Goal: Task Accomplishment & Management: Manage account settings

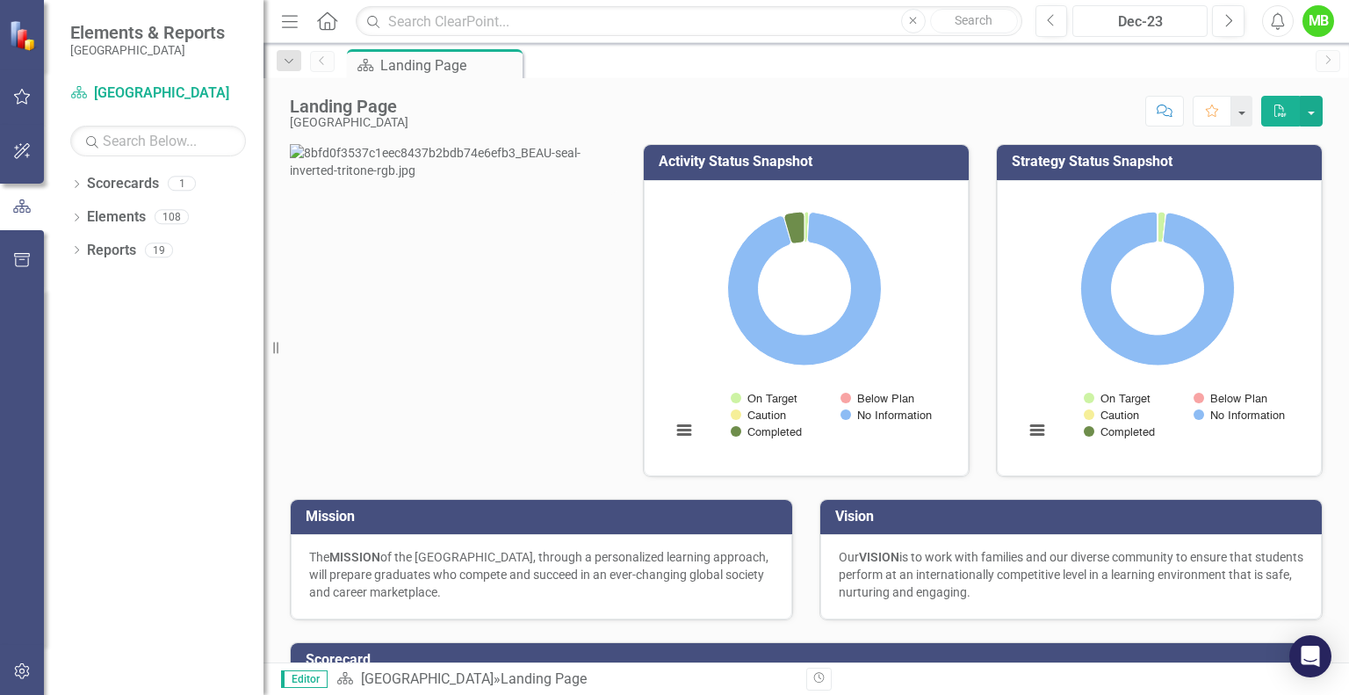
click at [1177, 19] on div "Dec-23" at bounding box center [1139, 21] width 123 height 21
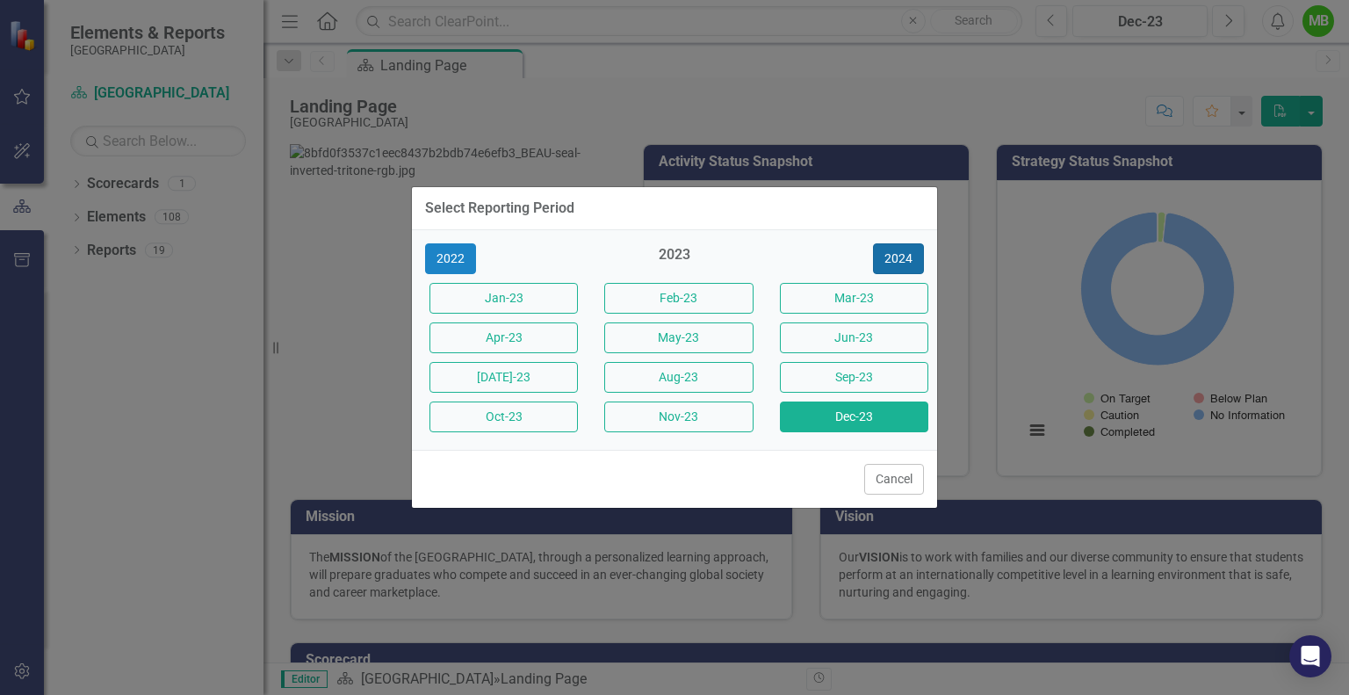
click at [911, 263] on button "2024" at bounding box center [898, 258] width 51 height 31
click at [911, 263] on button "2025" at bounding box center [898, 258] width 51 height 31
click at [839, 384] on button "Sep-25" at bounding box center [854, 377] width 148 height 31
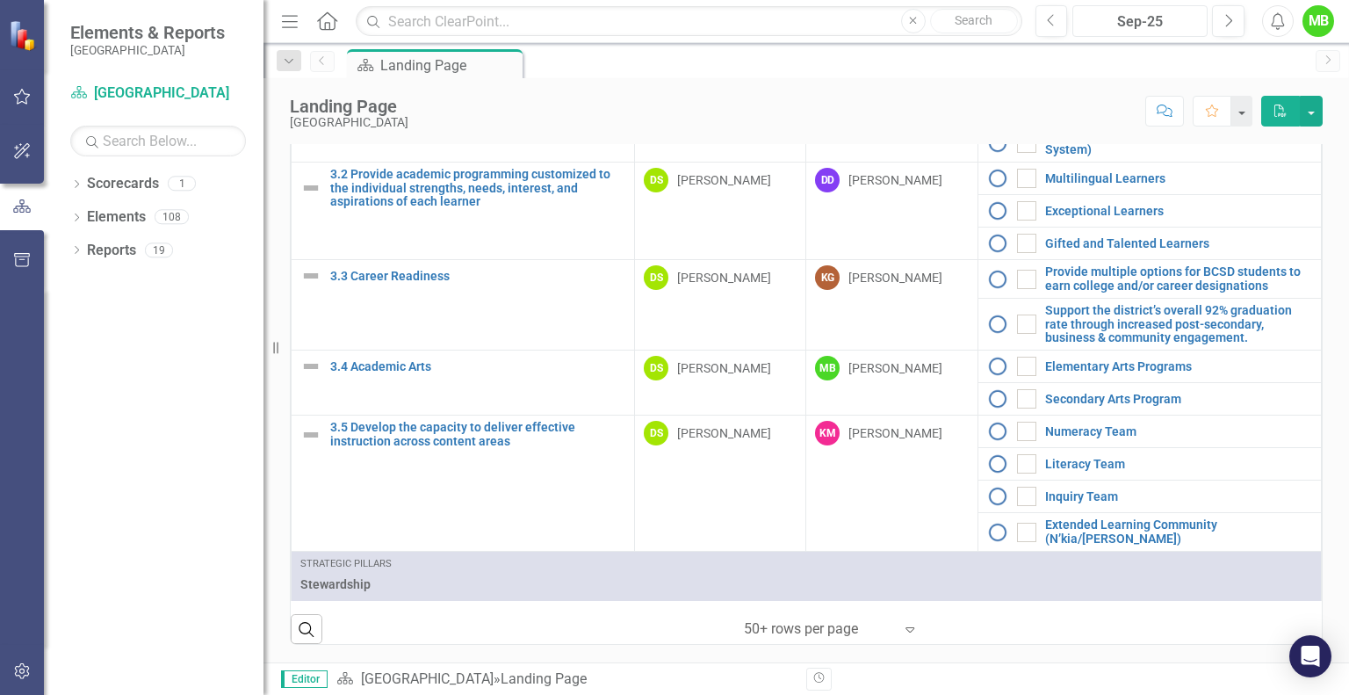
scroll to position [1282, 0]
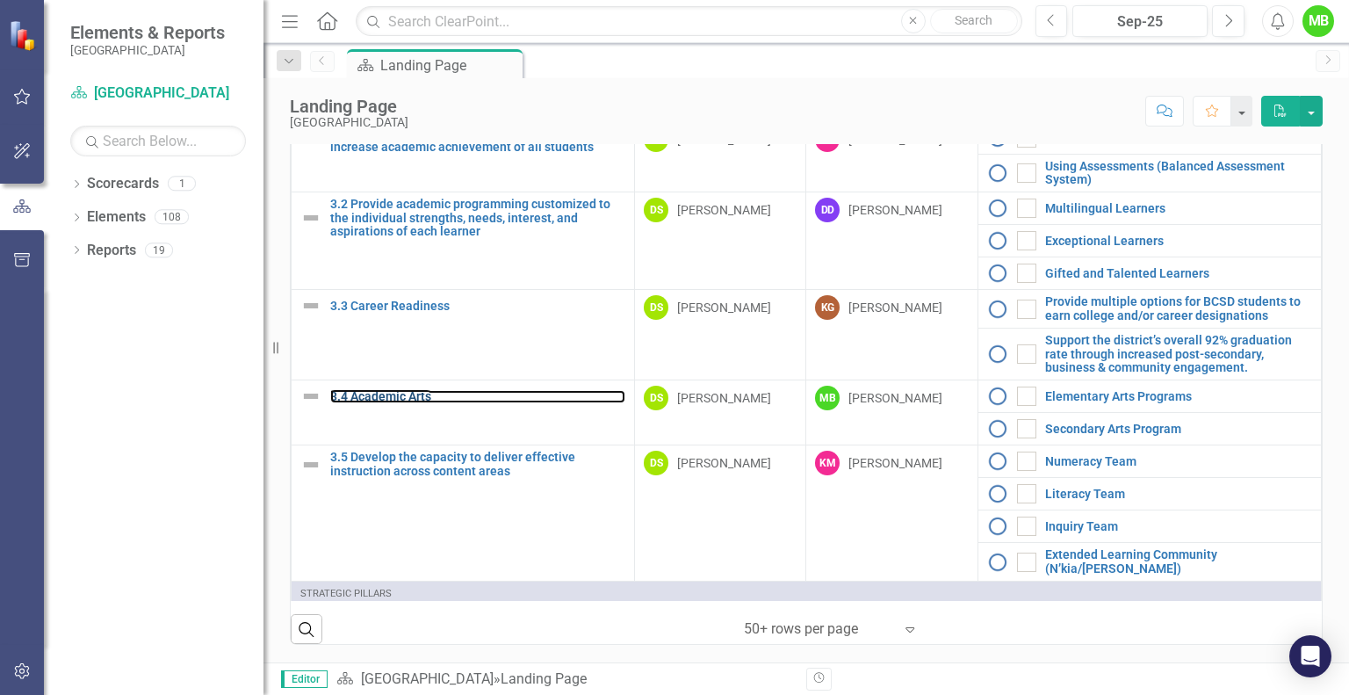
click at [380, 390] on link "3.4 Academic Arts" at bounding box center [477, 396] width 295 height 13
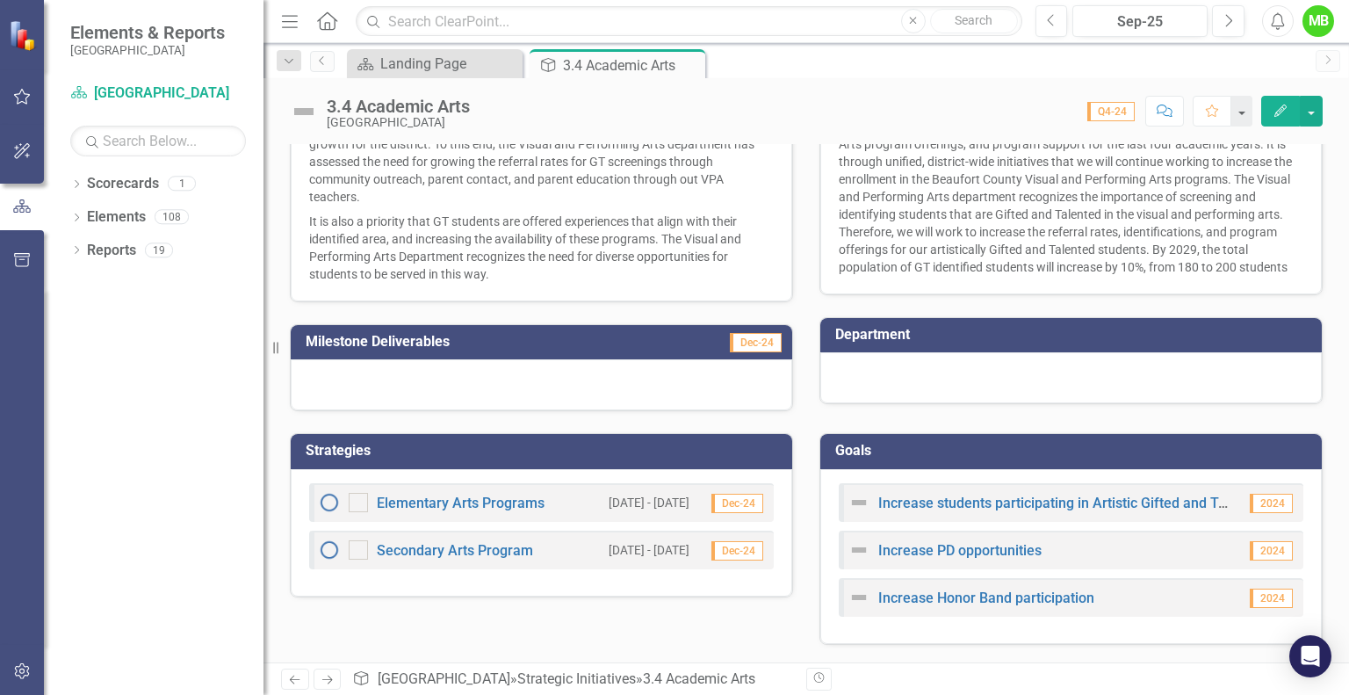
scroll to position [309, 0]
click at [516, 511] on link "Elementary Arts Programs" at bounding box center [461, 502] width 168 height 17
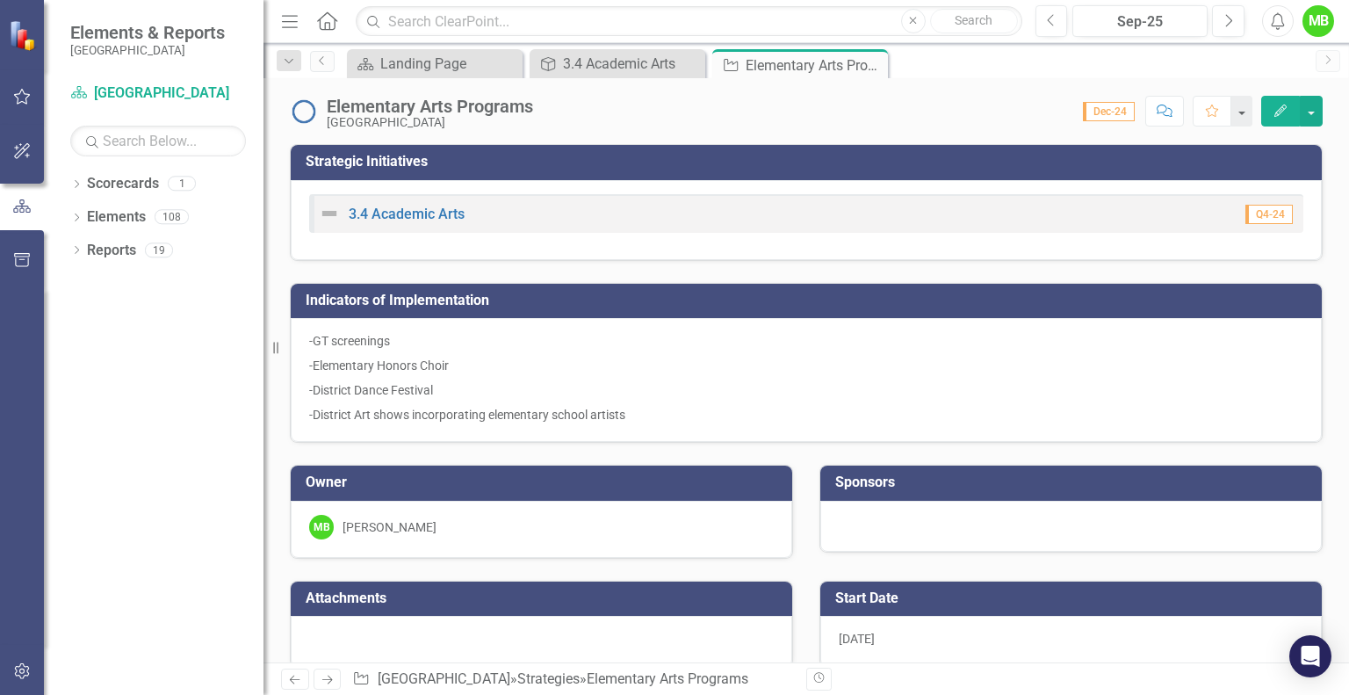
click at [0, 0] on icon "Close" at bounding box center [0, 0] width 0 height 0
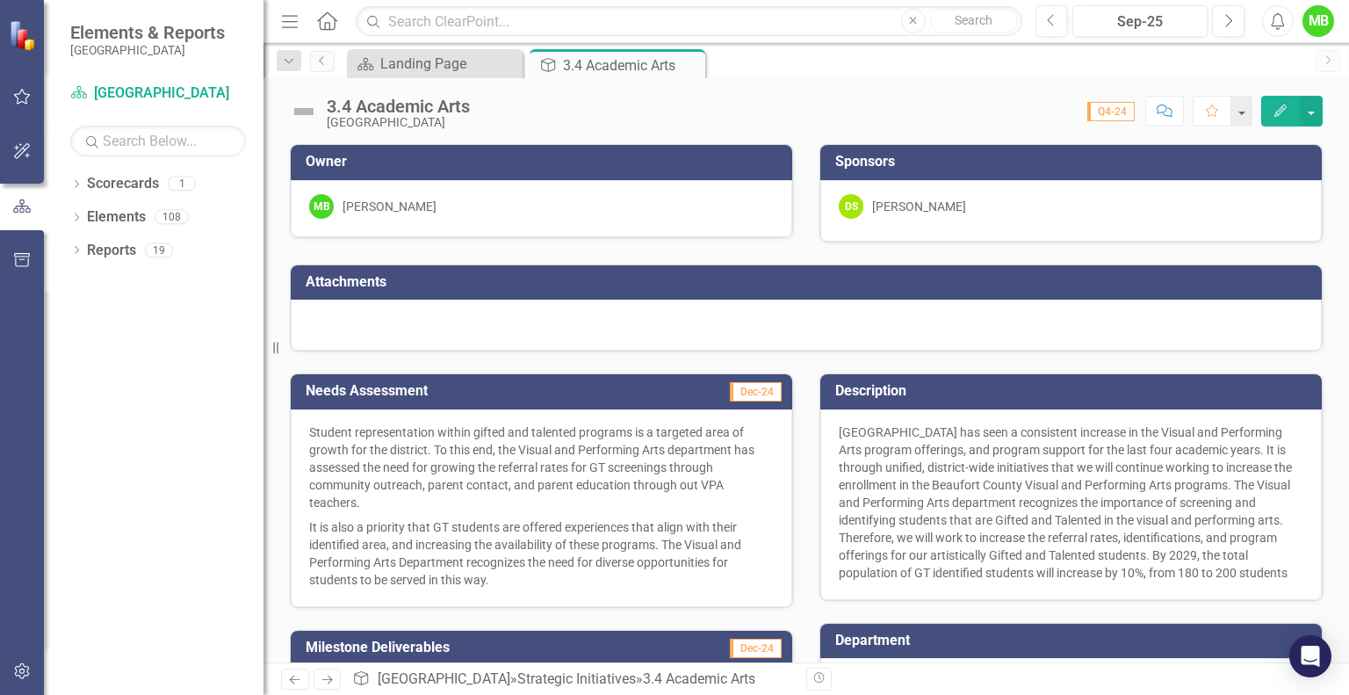
scroll to position [313, 0]
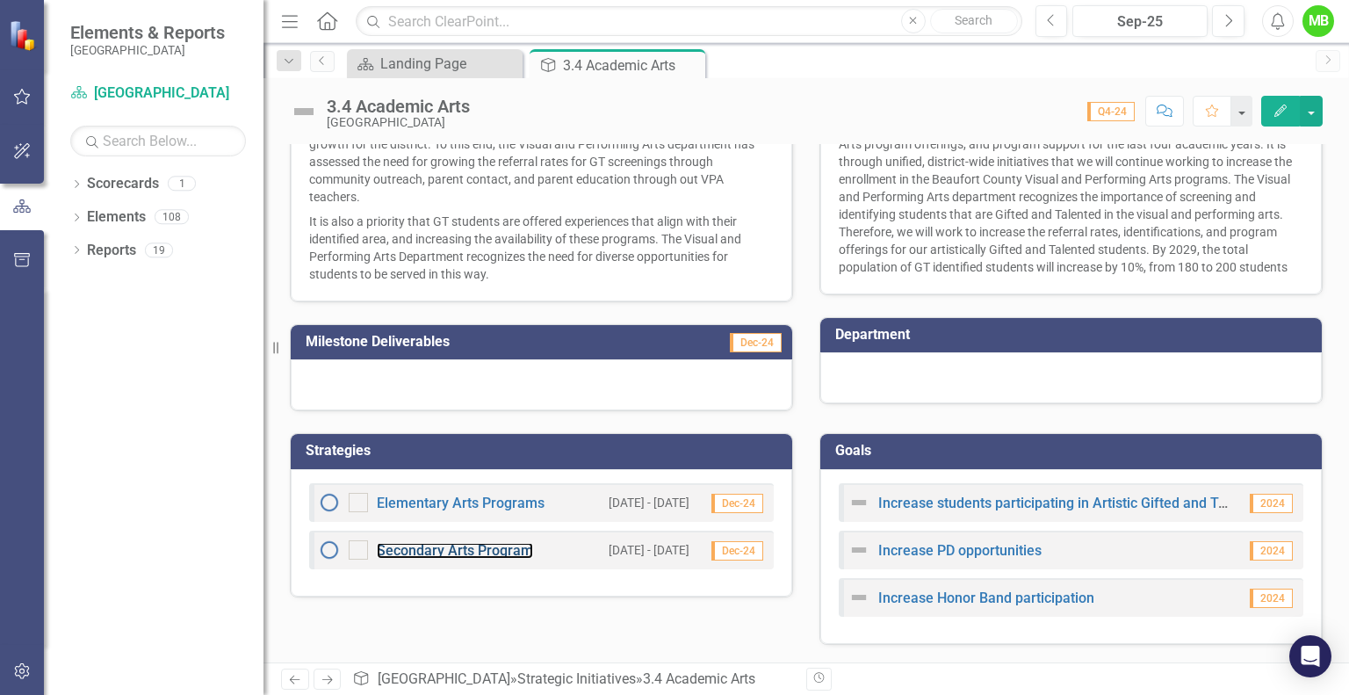
click at [457, 557] on link "Secondary Arts Program" at bounding box center [455, 550] width 156 height 17
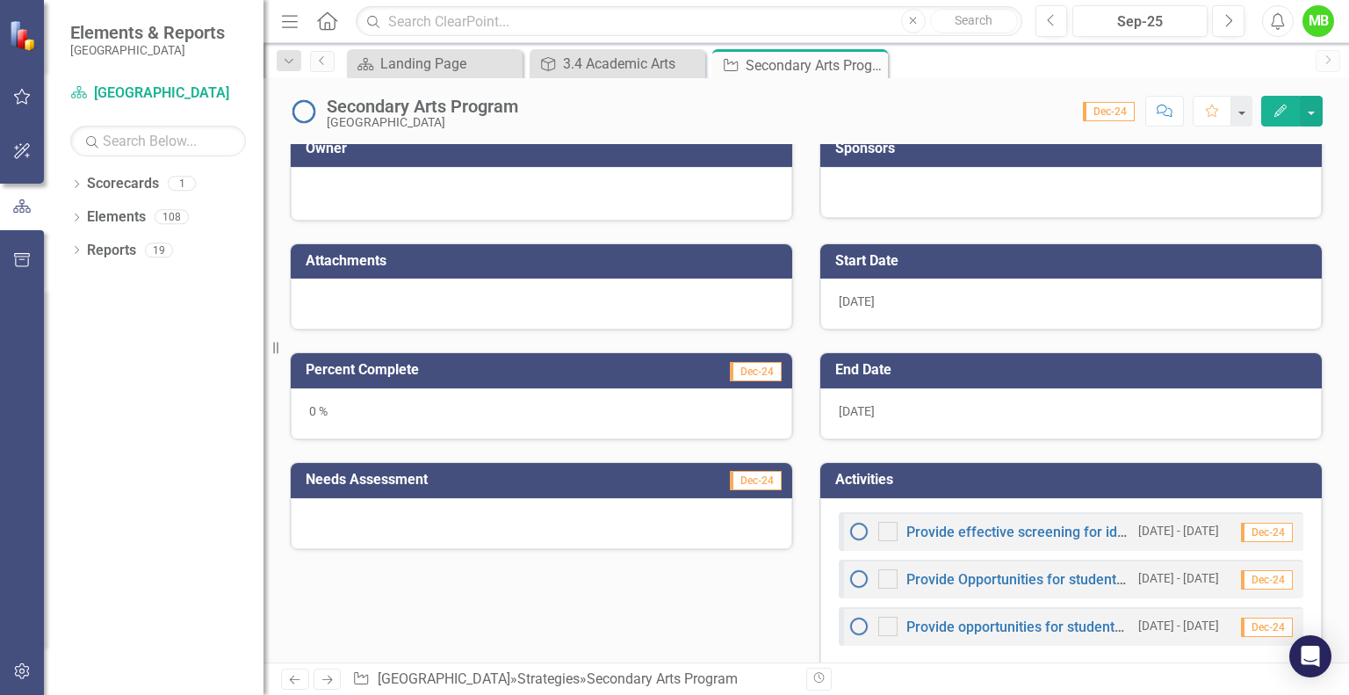
scroll to position [358, 0]
click at [925, 404] on div "[DATE]" at bounding box center [1070, 413] width 501 height 51
click at [870, 411] on div "[DATE]" at bounding box center [1070, 413] width 501 height 51
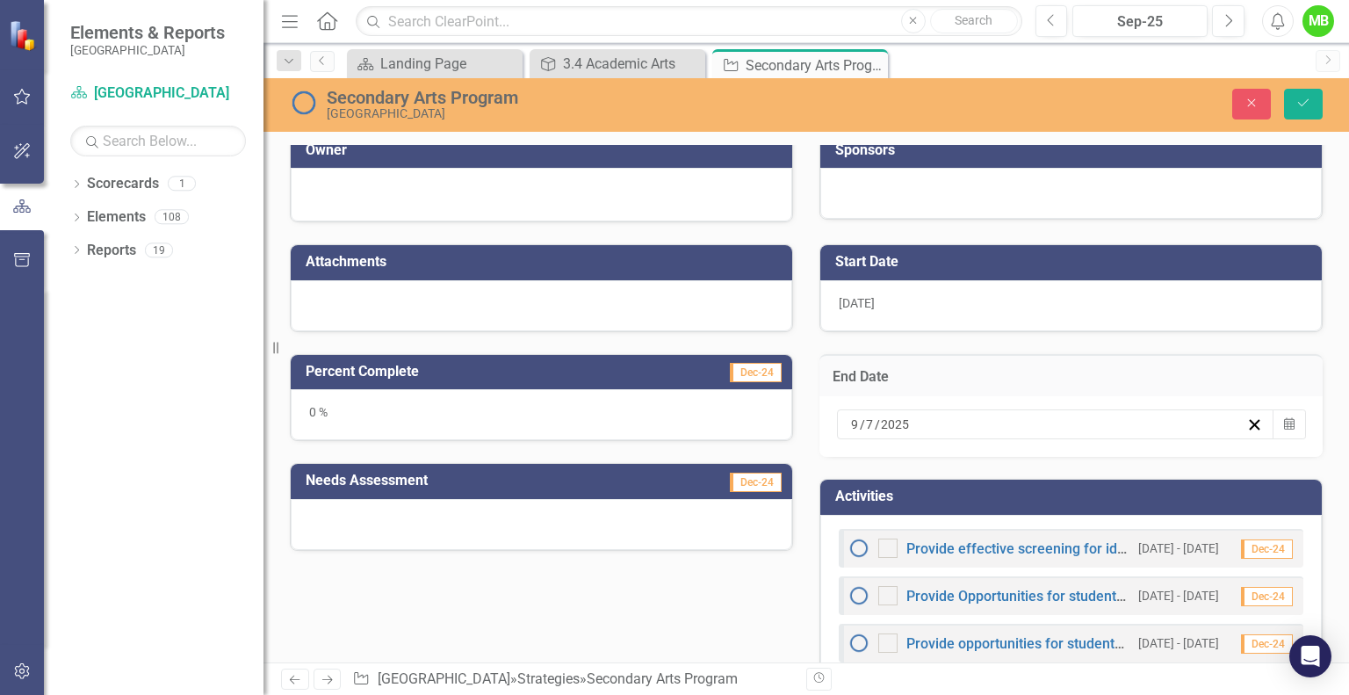
click at [1284, 421] on icon "Calendar" at bounding box center [1289, 424] width 11 height 12
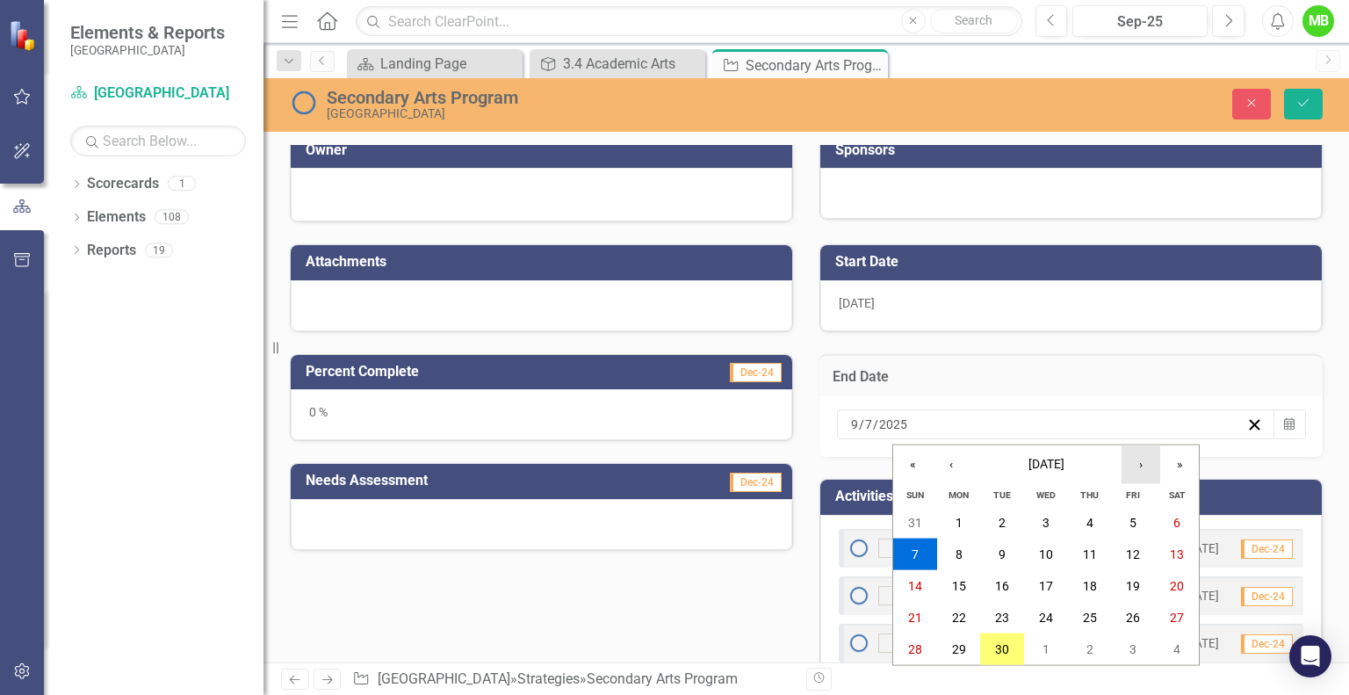
click at [1139, 465] on button "›" at bounding box center [1140, 464] width 39 height 39
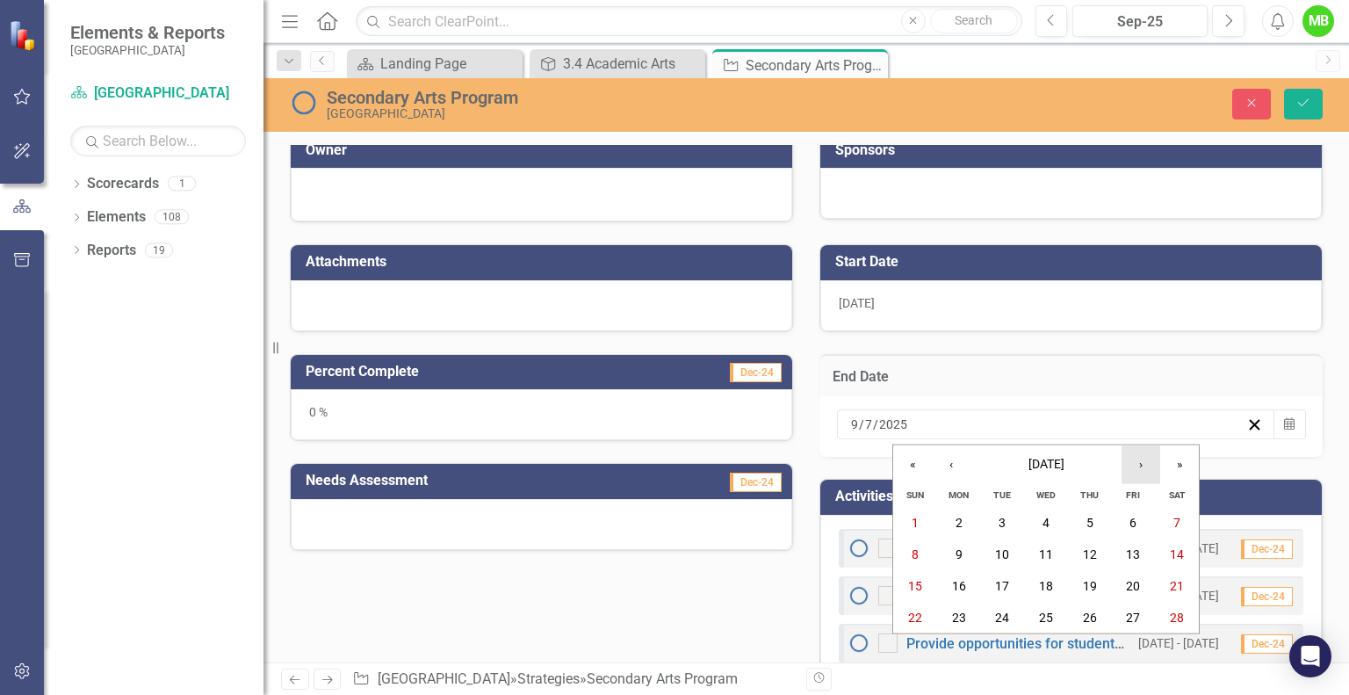
click at [1139, 465] on button "›" at bounding box center [1140, 464] width 39 height 39
click at [959, 518] on abbr "1" at bounding box center [958, 522] width 7 height 14
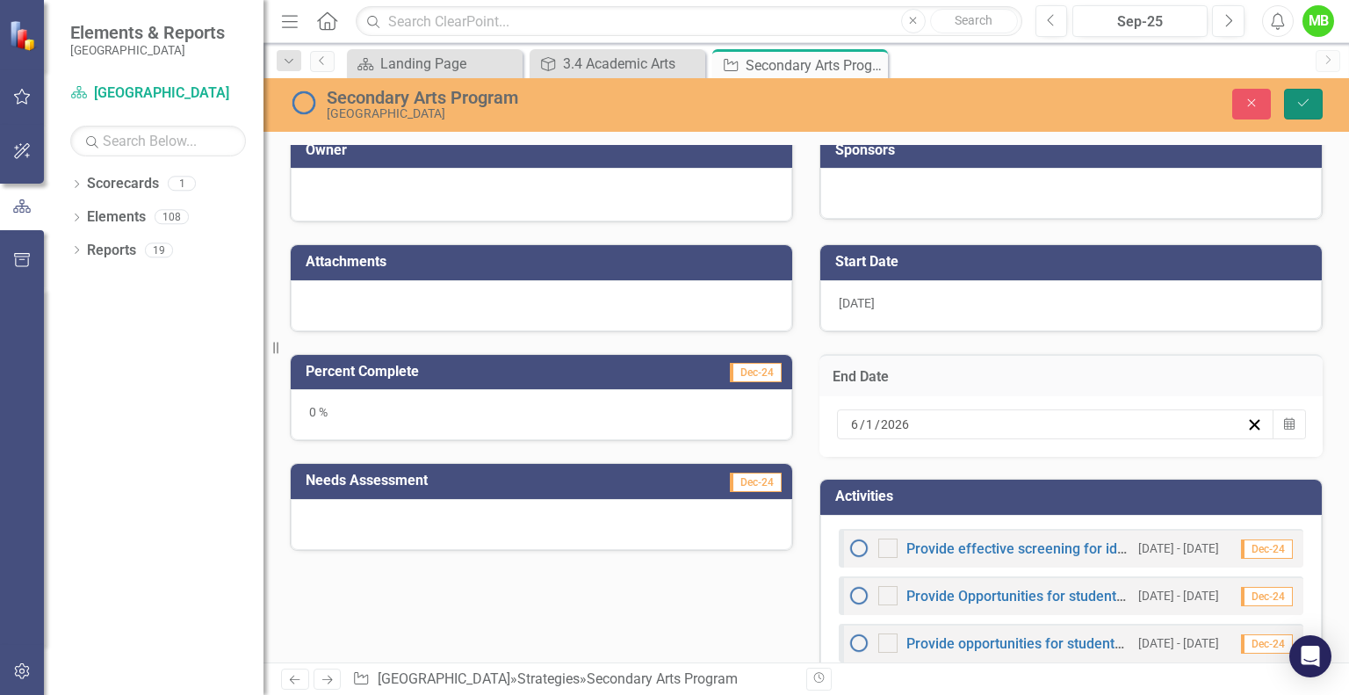
click at [1293, 101] on button "Save" at bounding box center [1303, 104] width 39 height 31
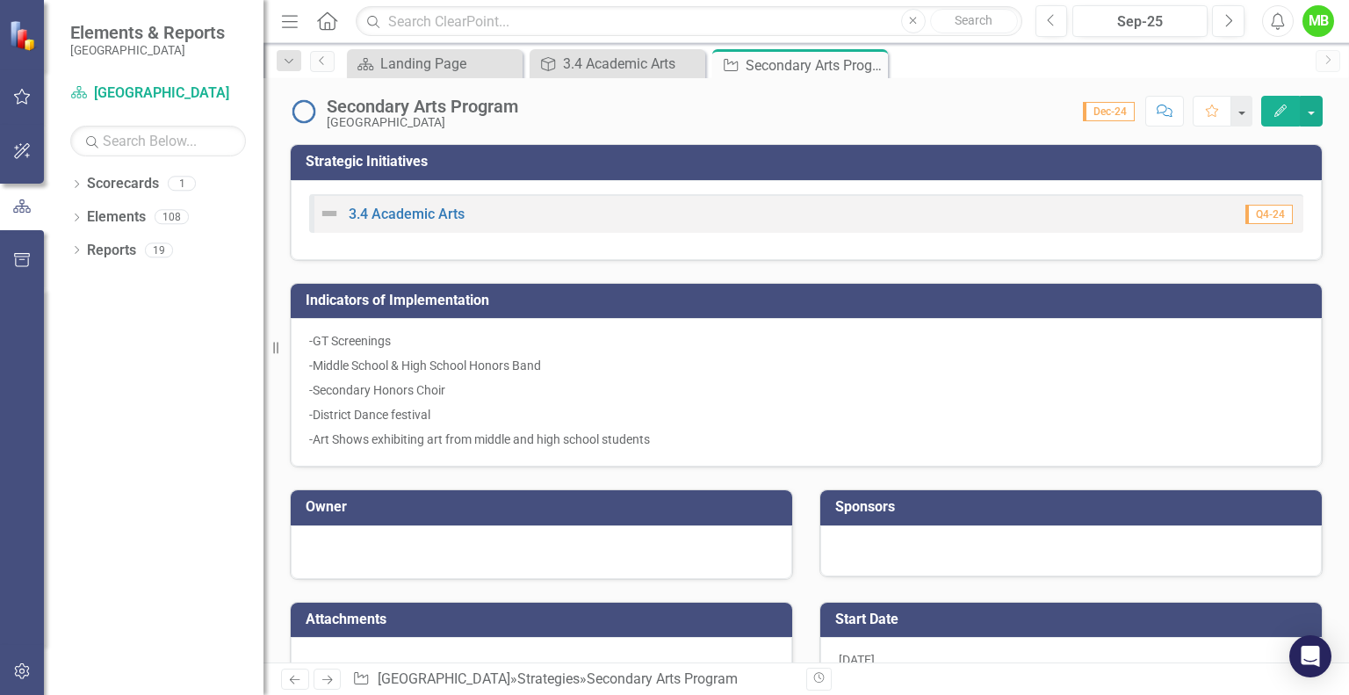
click at [0, 0] on icon at bounding box center [0, 0] width 0 height 0
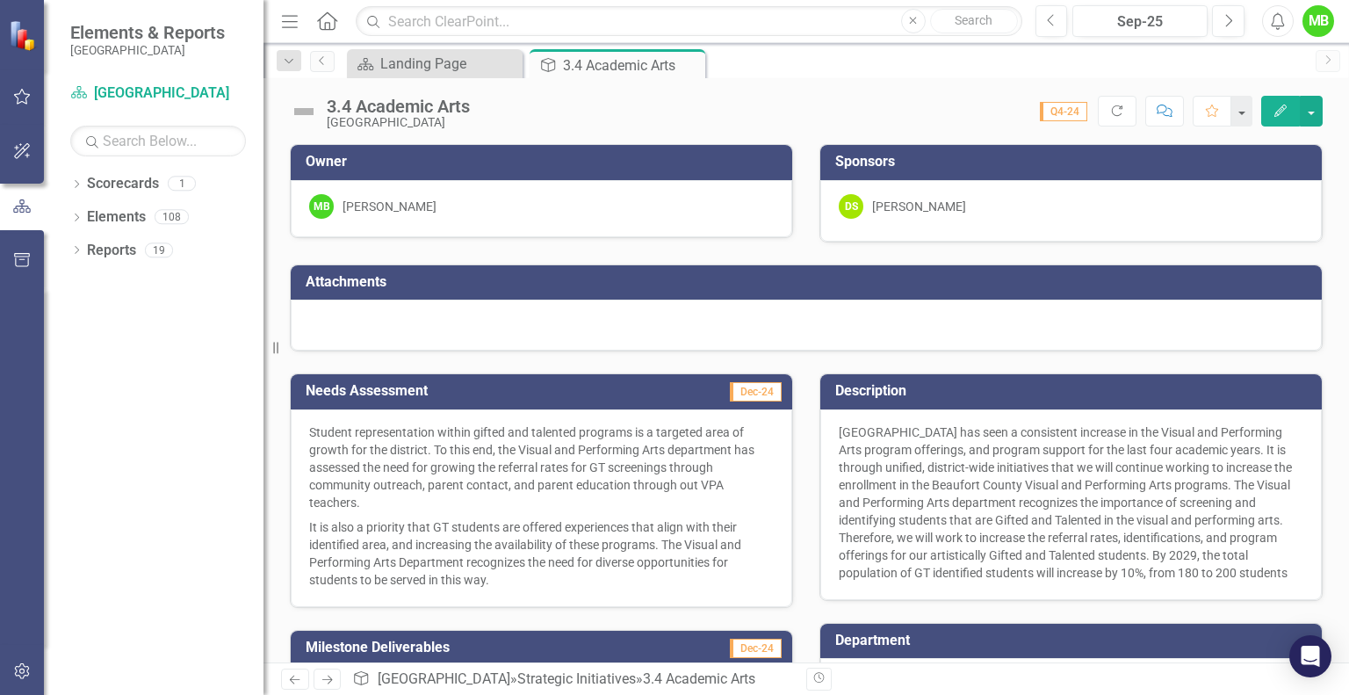
scroll to position [313, 0]
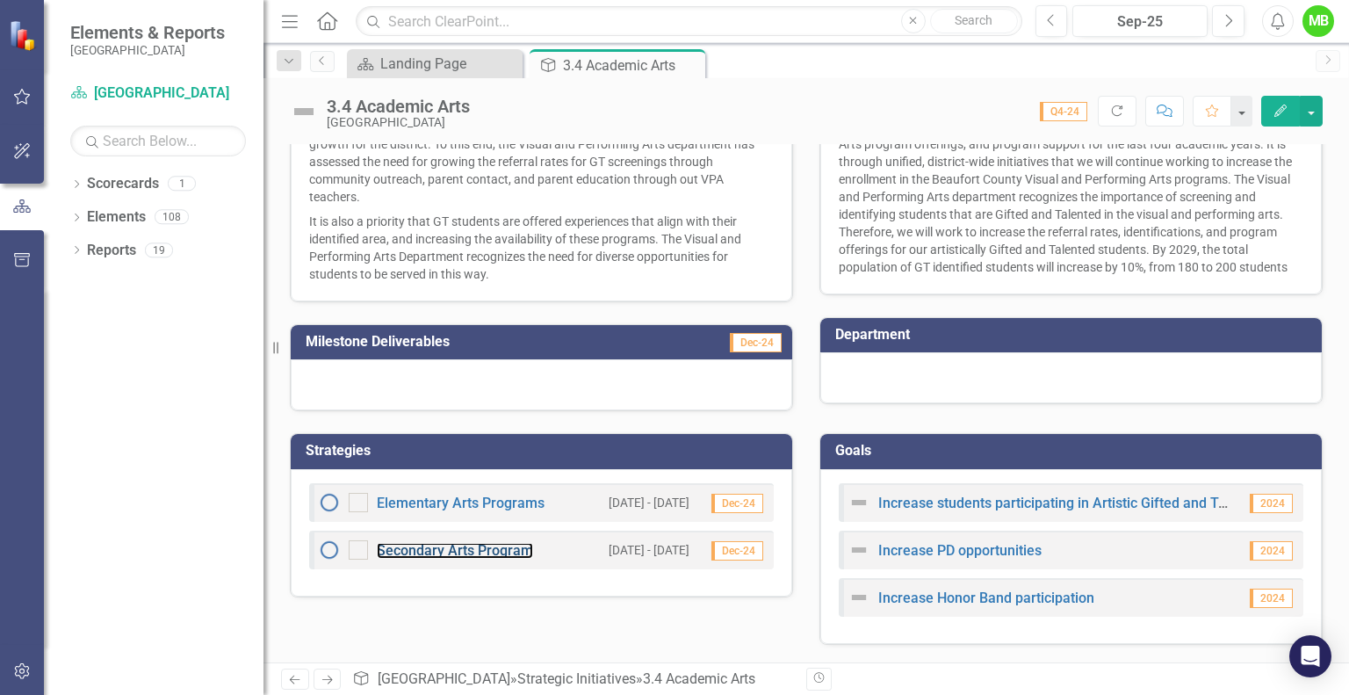
click at [507, 551] on link "Secondary Arts Program" at bounding box center [455, 550] width 156 height 17
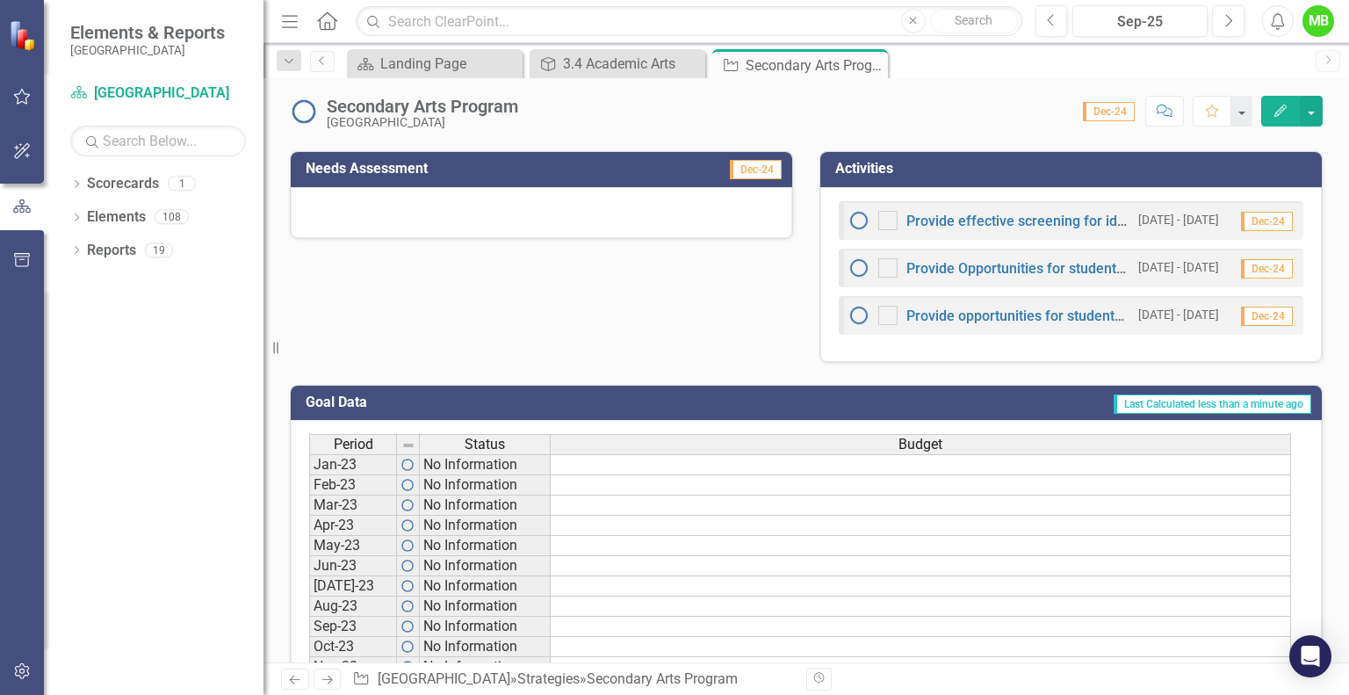
scroll to position [674, 0]
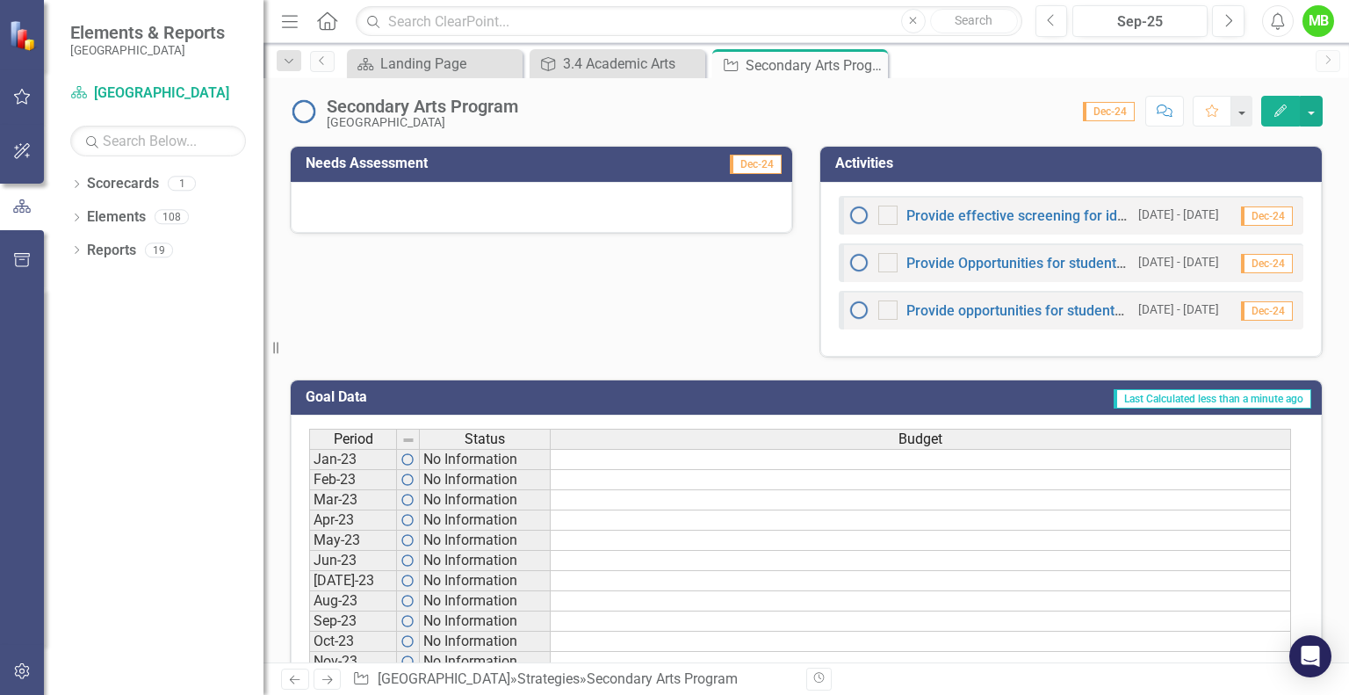
click at [990, 221] on div "Provide effective screening for identification as gifted and talented in the Vi…" at bounding box center [988, 215] width 281 height 21
click at [997, 215] on link "Provide effective screening for identification as gifted and talented in the Vi…" at bounding box center [1232, 215] width 652 height 17
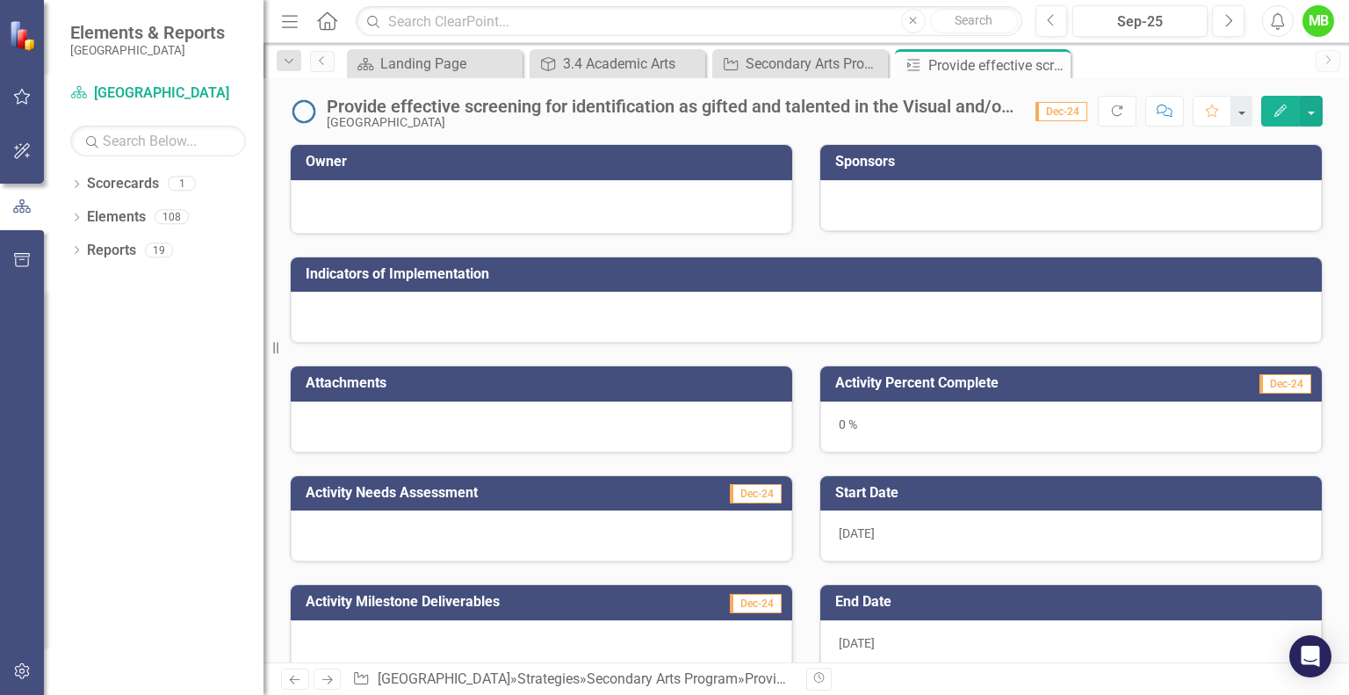
click at [741, 307] on div at bounding box center [806, 317] width 1031 height 51
click at [772, 328] on div at bounding box center [806, 317] width 1031 height 51
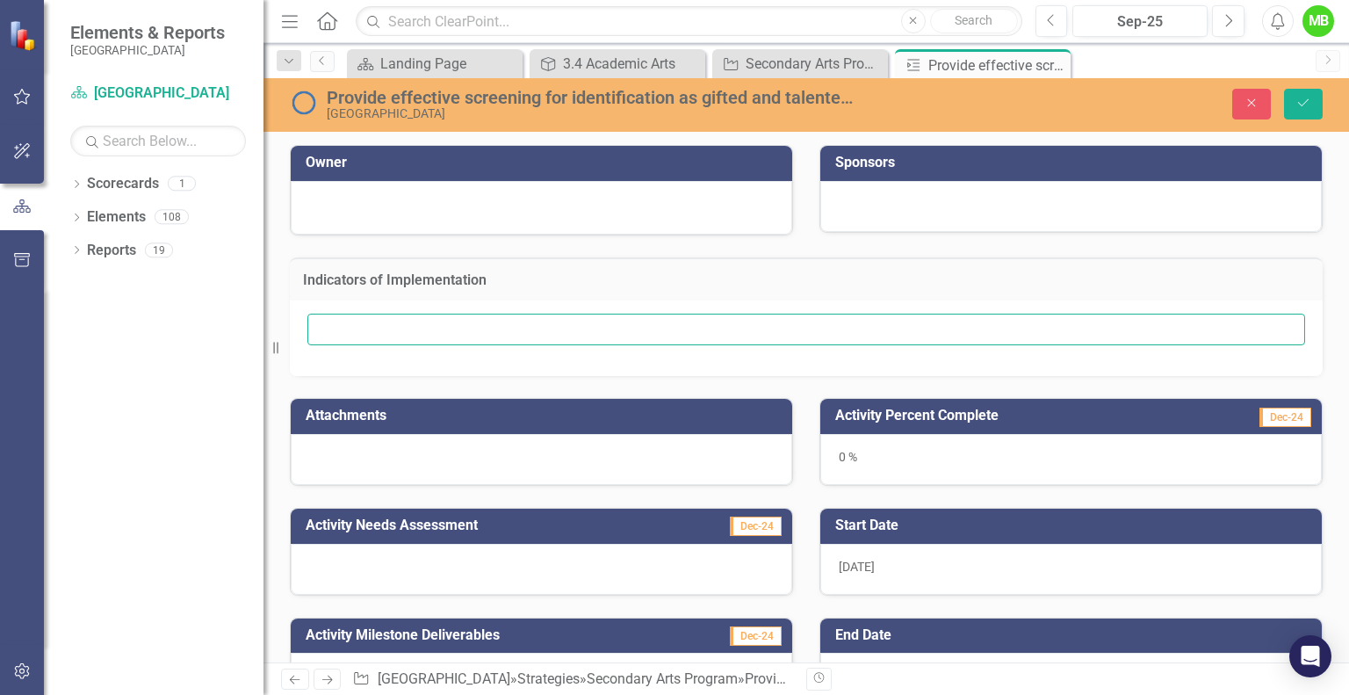
click at [637, 334] on input "text" at bounding box center [805, 329] width 997 height 32
type input "Rollout of GT materials and online registration for screenings"
click at [1284, 89] on button "Save" at bounding box center [1303, 104] width 39 height 31
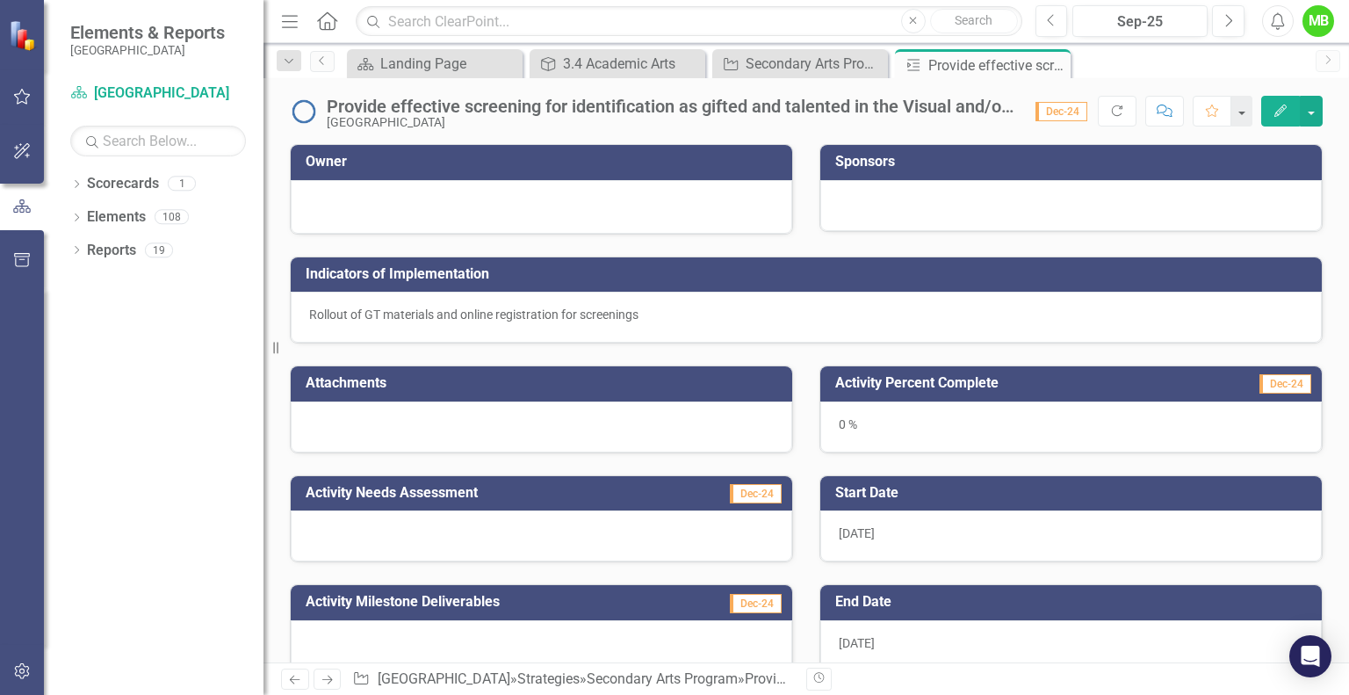
click at [669, 313] on div "Rollout of GT materials and online registration for screenings" at bounding box center [806, 317] width 1031 height 51
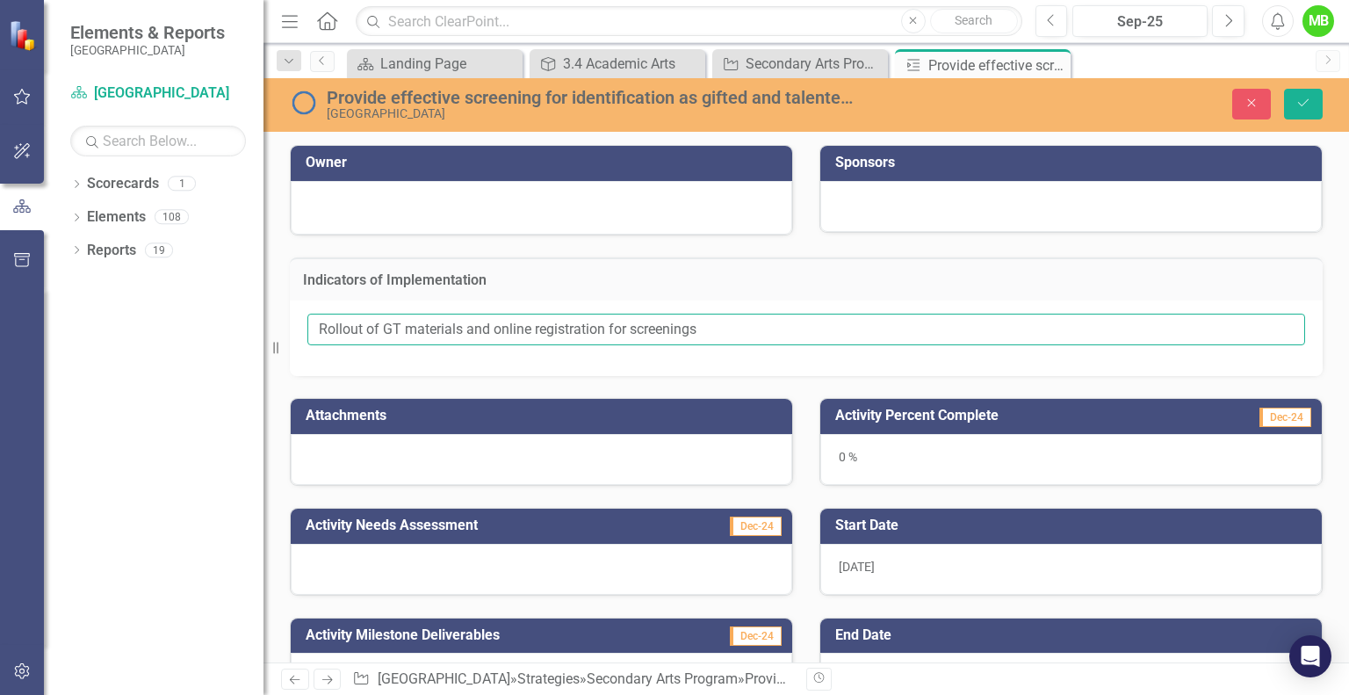
click at [699, 329] on input "Rollout of GT materials and online registration for screenings" at bounding box center [805, 329] width 997 height 32
click at [1284, 89] on button "Save" at bounding box center [1303, 104] width 39 height 31
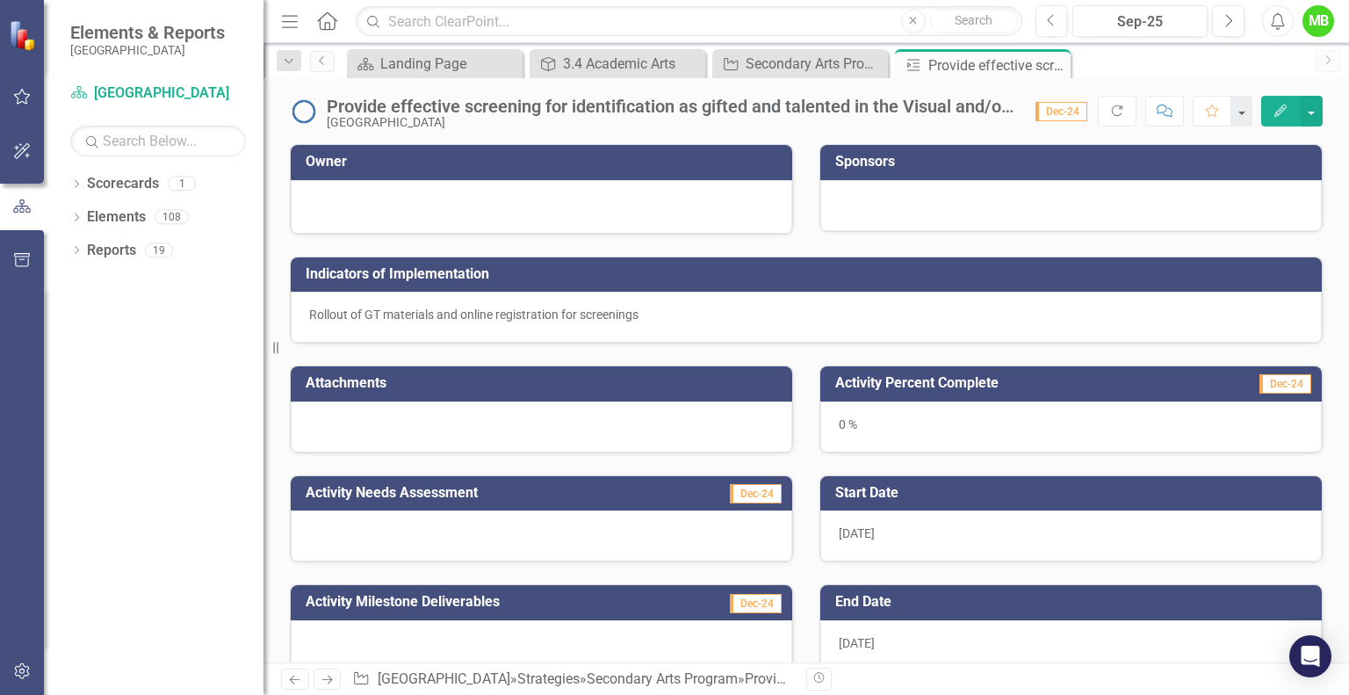
click at [717, 318] on div "Rollout of GT materials and online registration for screenings" at bounding box center [806, 317] width 1031 height 51
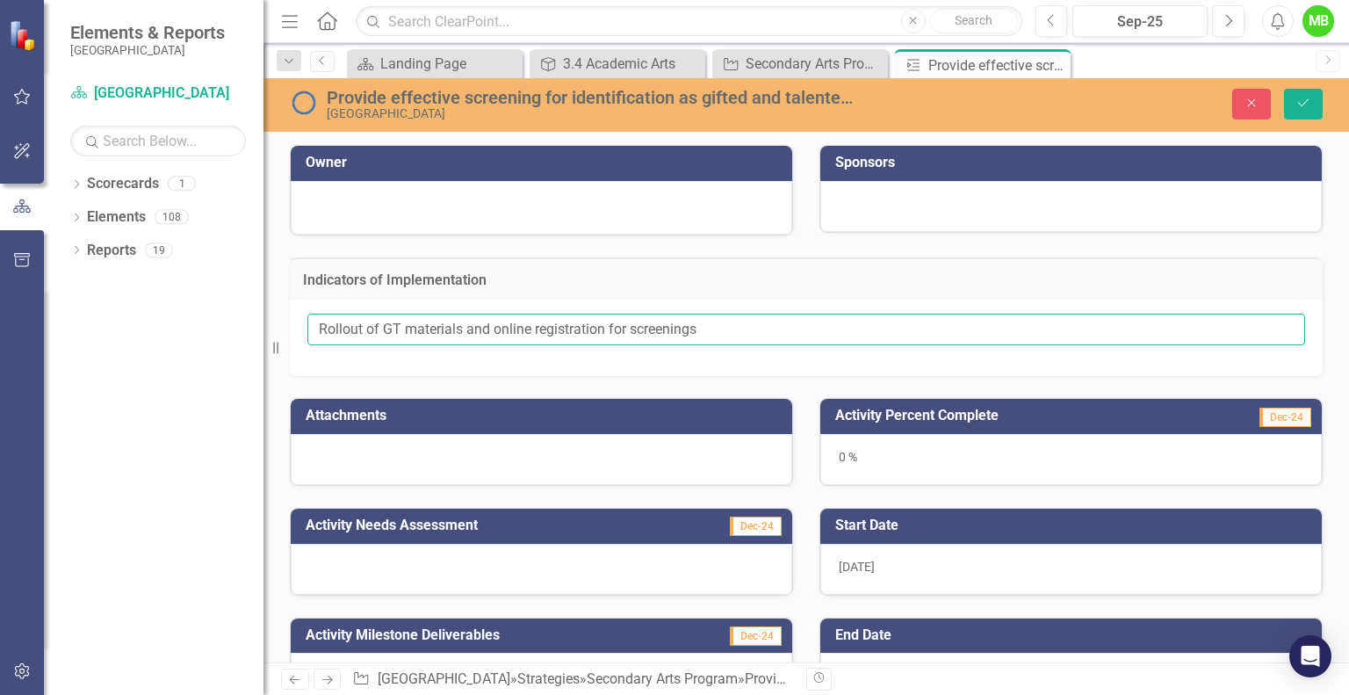
click at [717, 318] on input "Rollout of GT materials and online registration for screenings" at bounding box center [805, 329] width 997 height 32
type input "Rollout of GT materials and online registration for screenings, and schedule sc…"
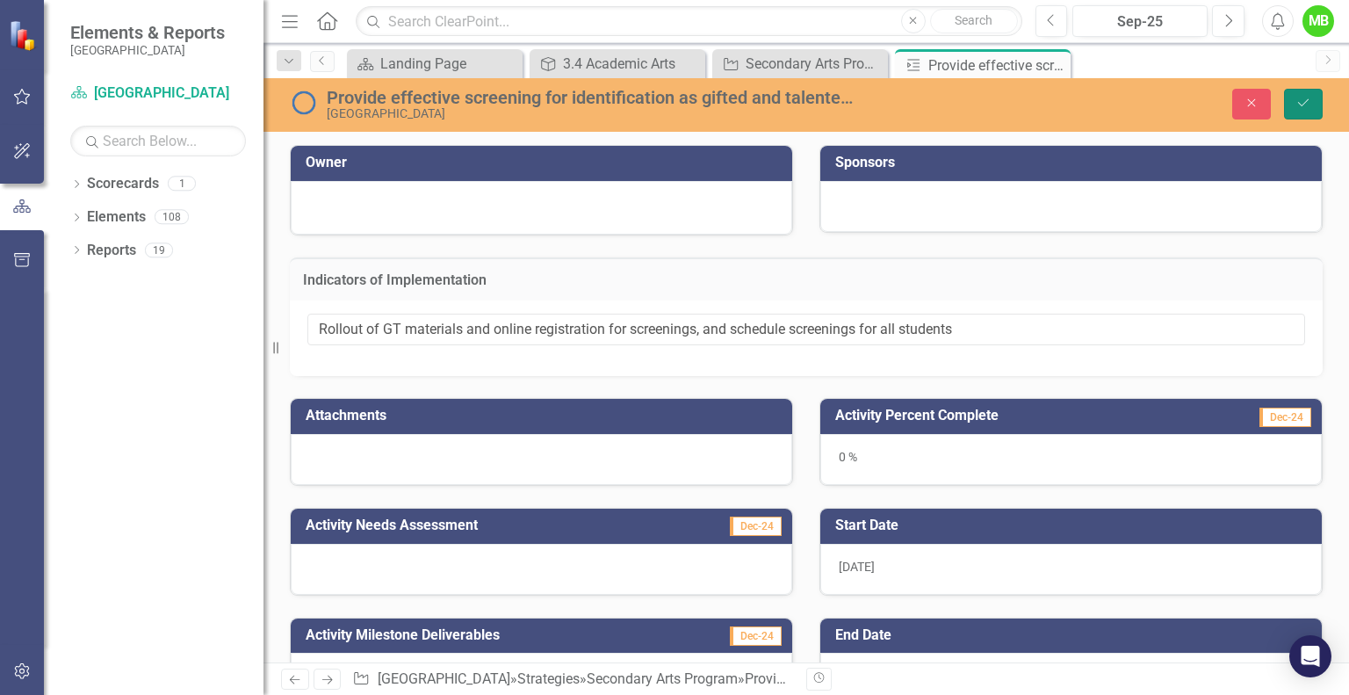
click at [1307, 99] on icon "submit" at bounding box center [1303, 102] width 11 height 7
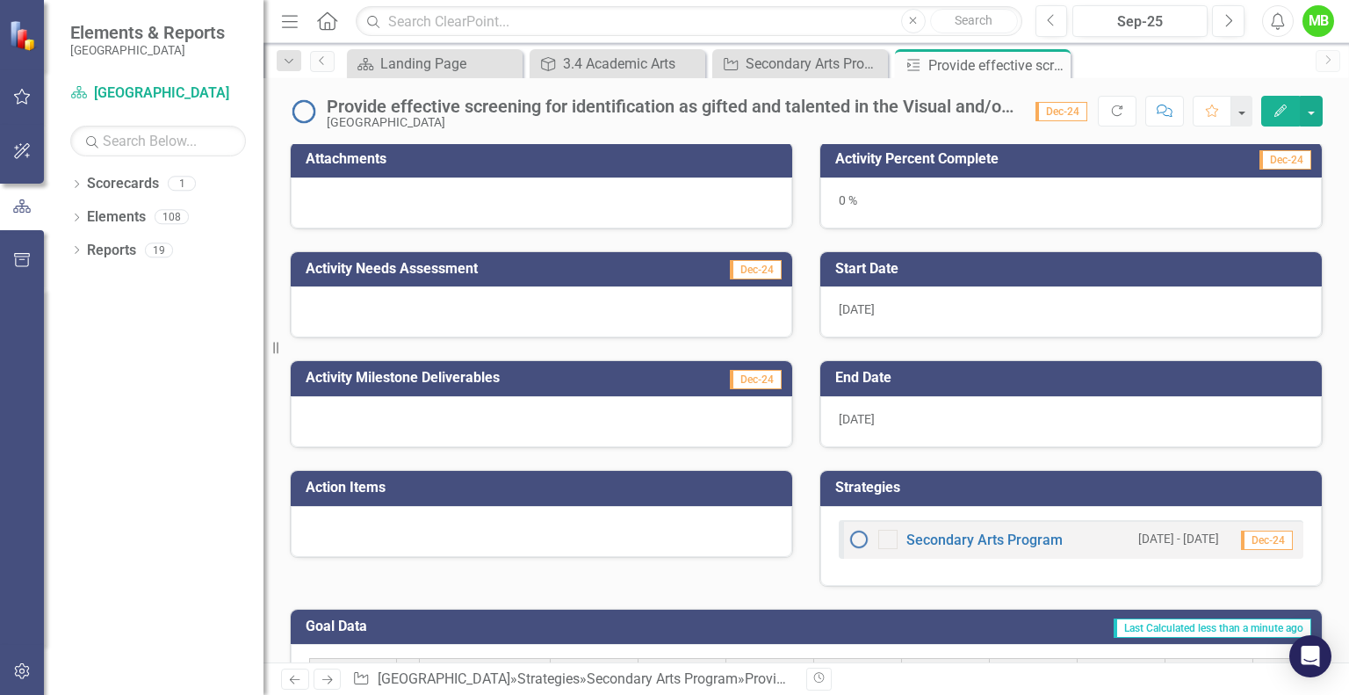
scroll to position [225, 0]
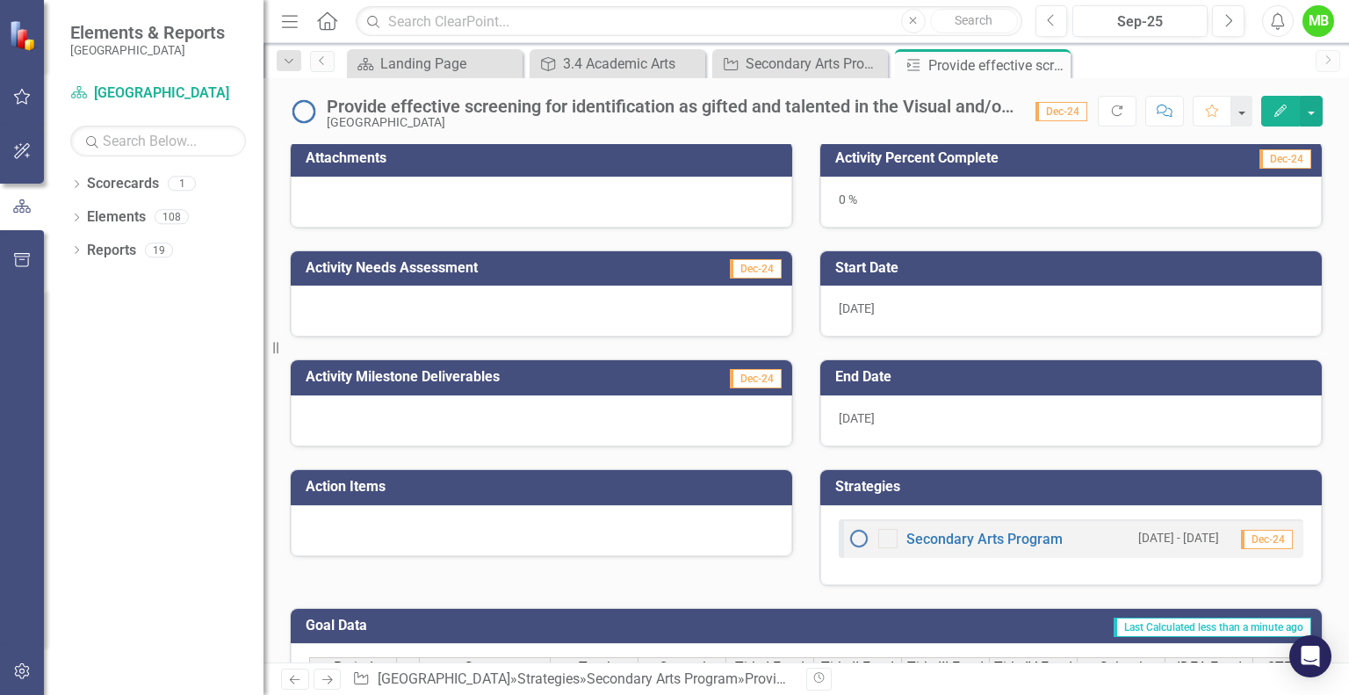
click at [738, 309] on div at bounding box center [541, 310] width 501 height 51
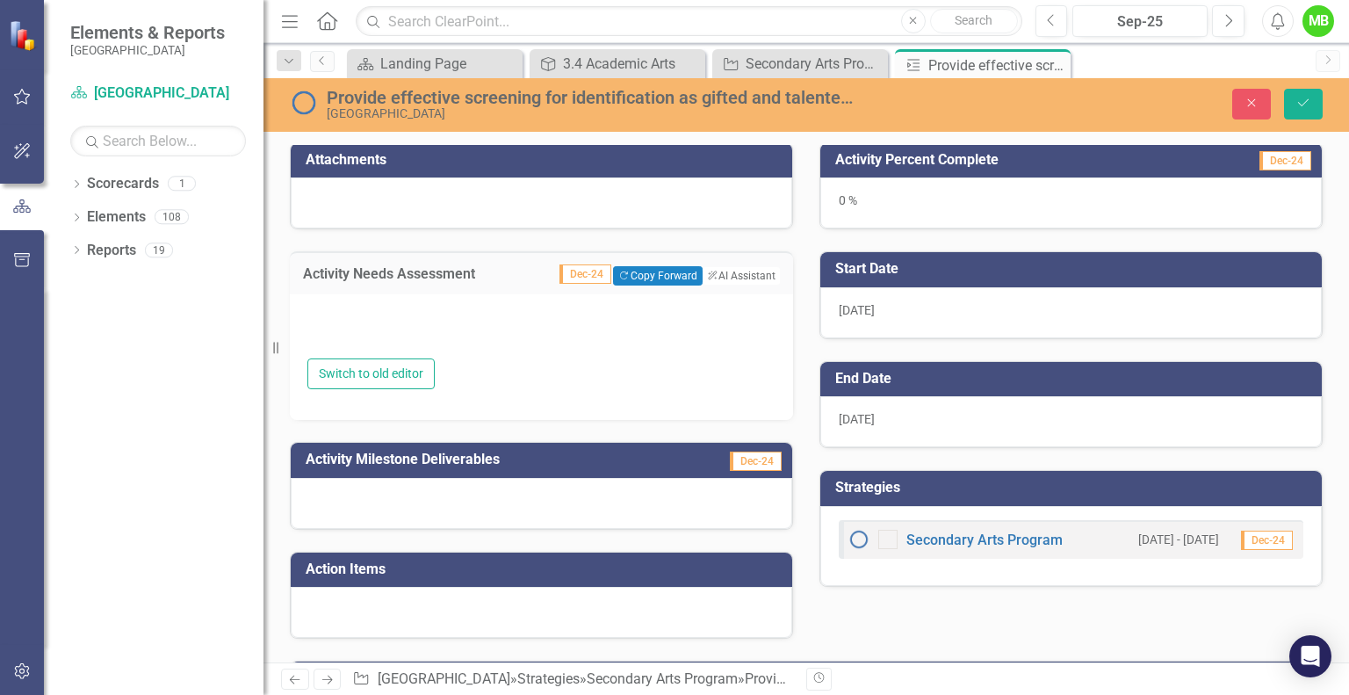
click at [615, 328] on div at bounding box center [541, 333] width 468 height 52
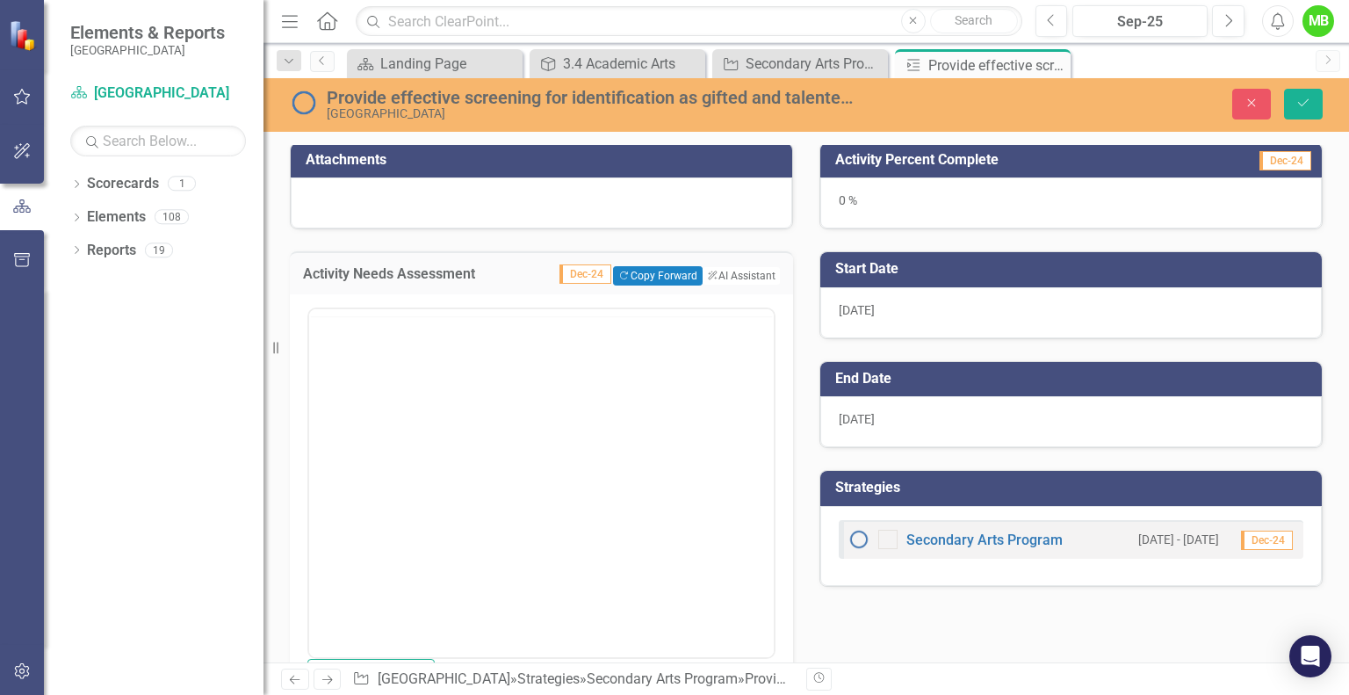
scroll to position [0, 0]
click at [647, 266] on button "Copy Forward Copy Forward" at bounding box center [657, 275] width 89 height 19
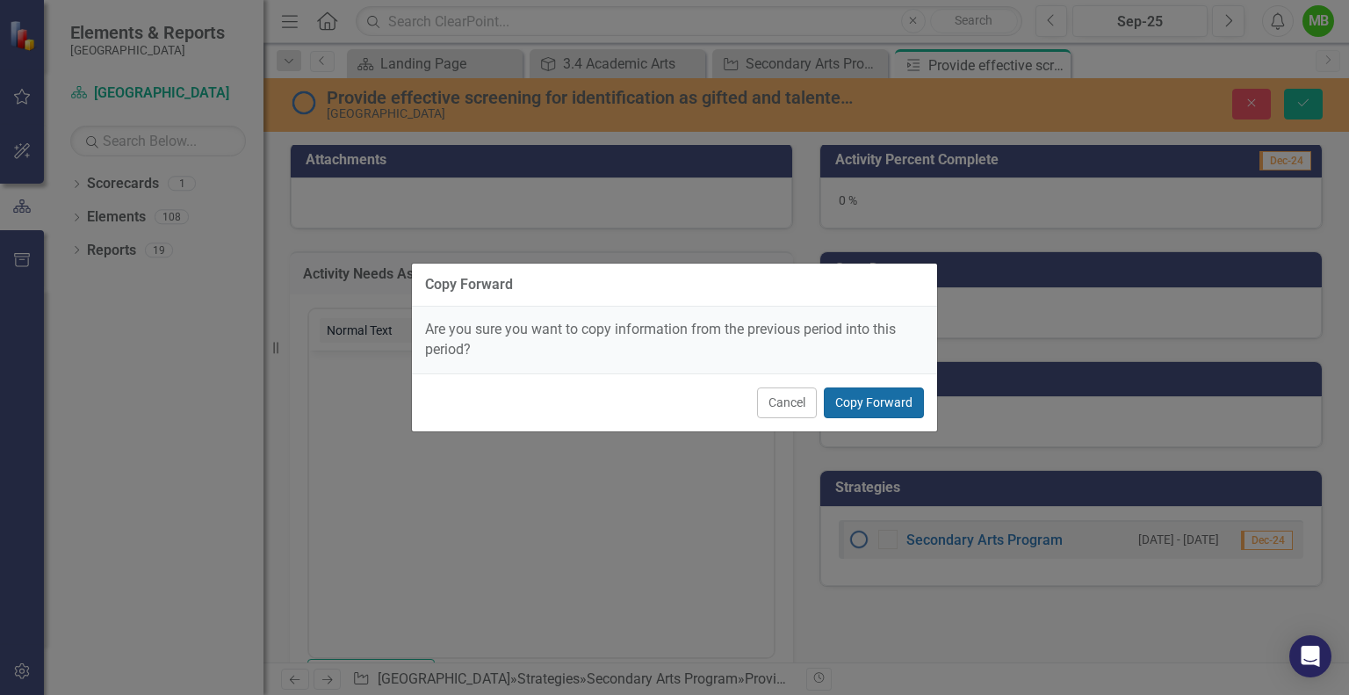
click at [863, 397] on button "Copy Forward" at bounding box center [874, 402] width 100 height 31
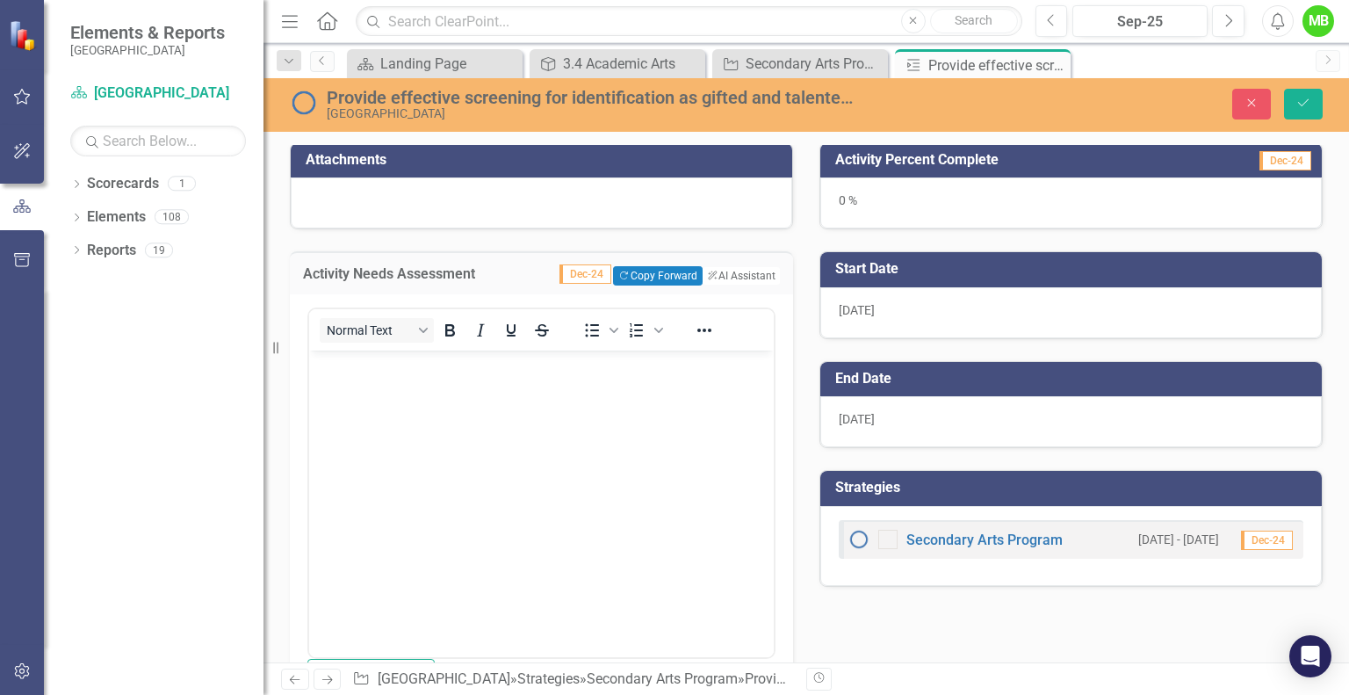
click at [624, 388] on body "Rich Text Area. Press ALT-0 for help." at bounding box center [541, 480] width 465 height 263
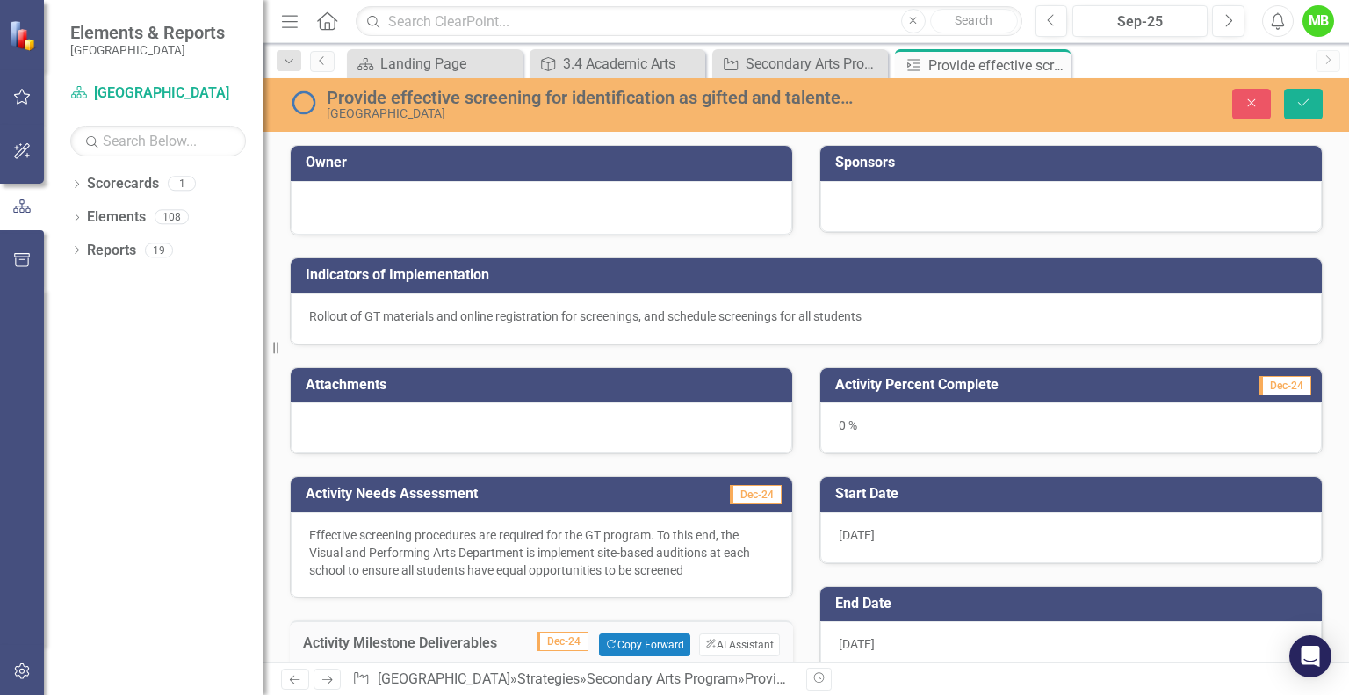
scroll to position [292, 0]
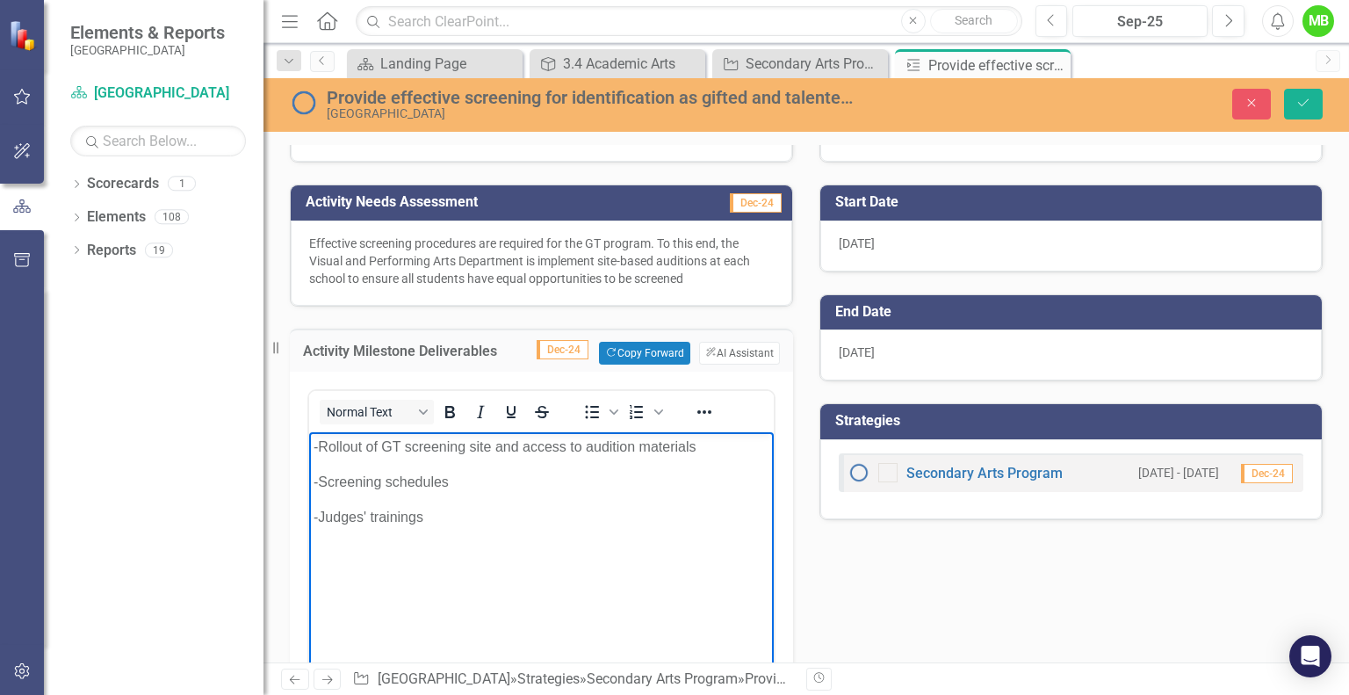
click at [498, 478] on p "-Screening schedules" at bounding box center [541, 481] width 456 height 21
click at [444, 529] on body "-Rollout of GT screening site and access to audition materials -Screening sched…" at bounding box center [541, 562] width 465 height 263
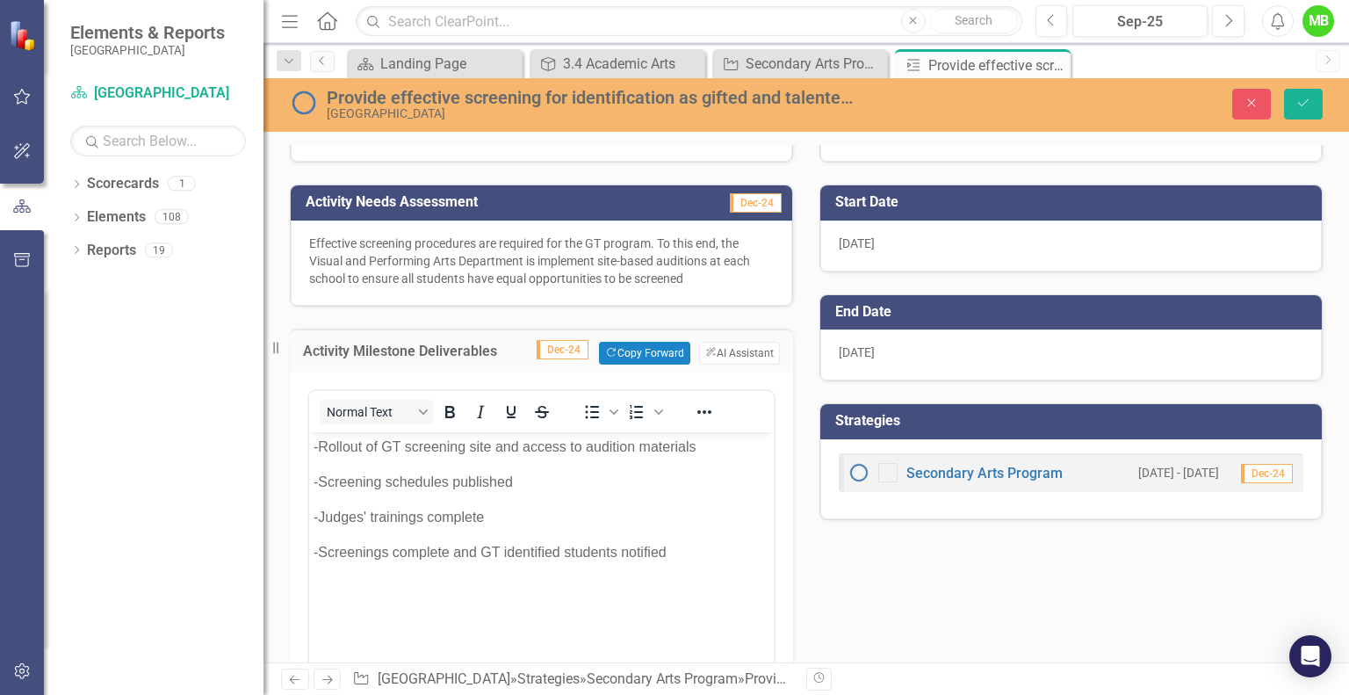
click at [789, 549] on div "Activity Milestone Deliverables Dec-24 Copy Forward Copy Forward ClearPoint AI …" at bounding box center [541, 556] width 529 height 500
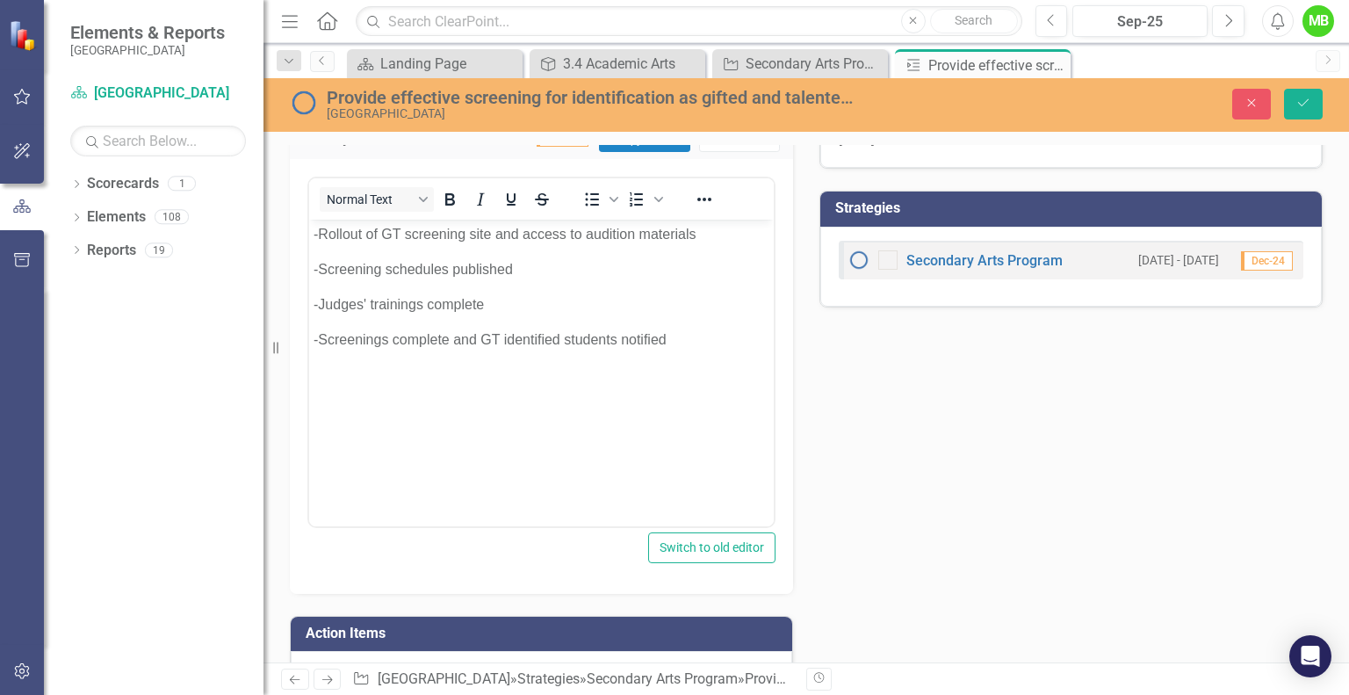
scroll to position [502, 0]
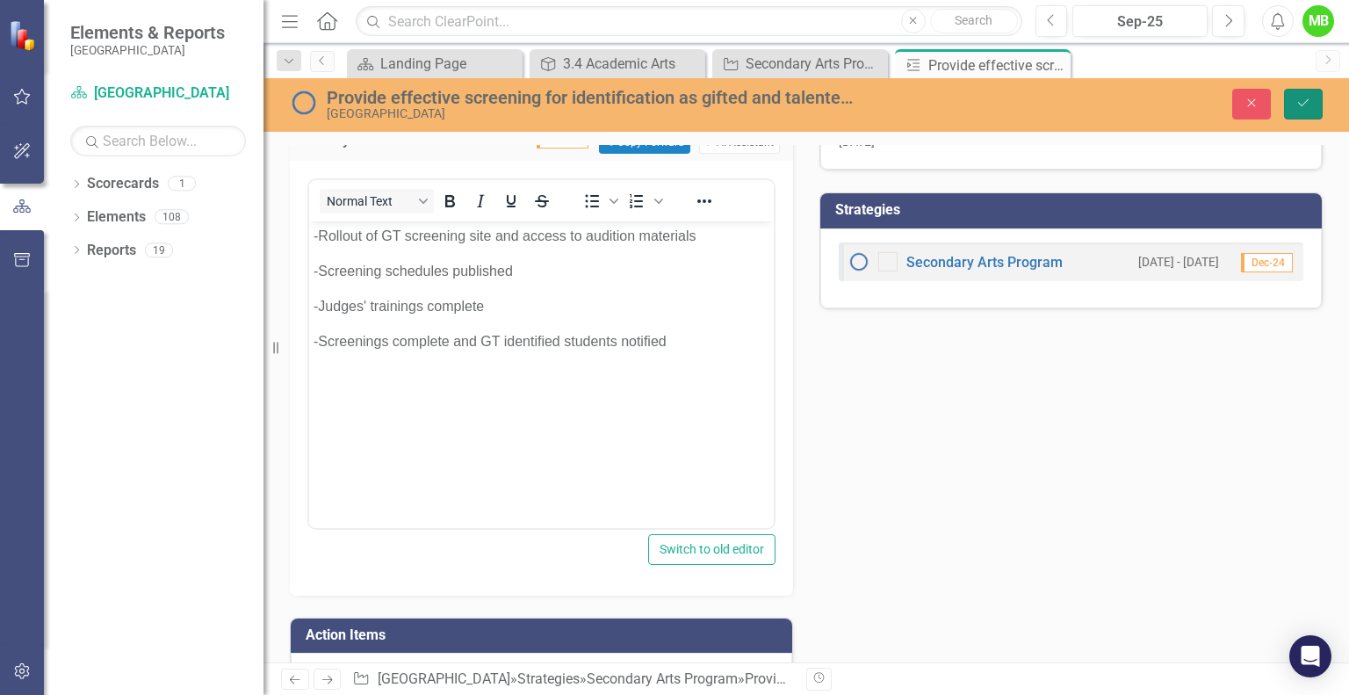
click at [1299, 101] on icon "Save" at bounding box center [1303, 103] width 16 height 12
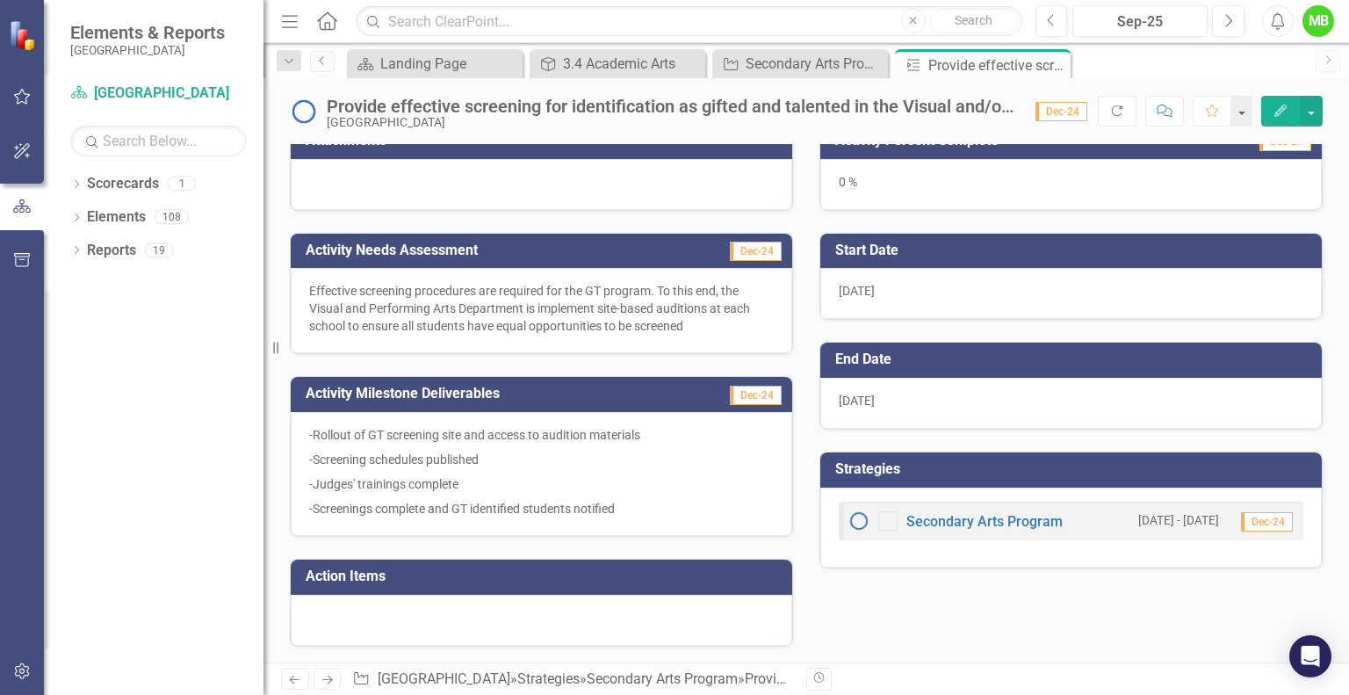
scroll to position [0, 0]
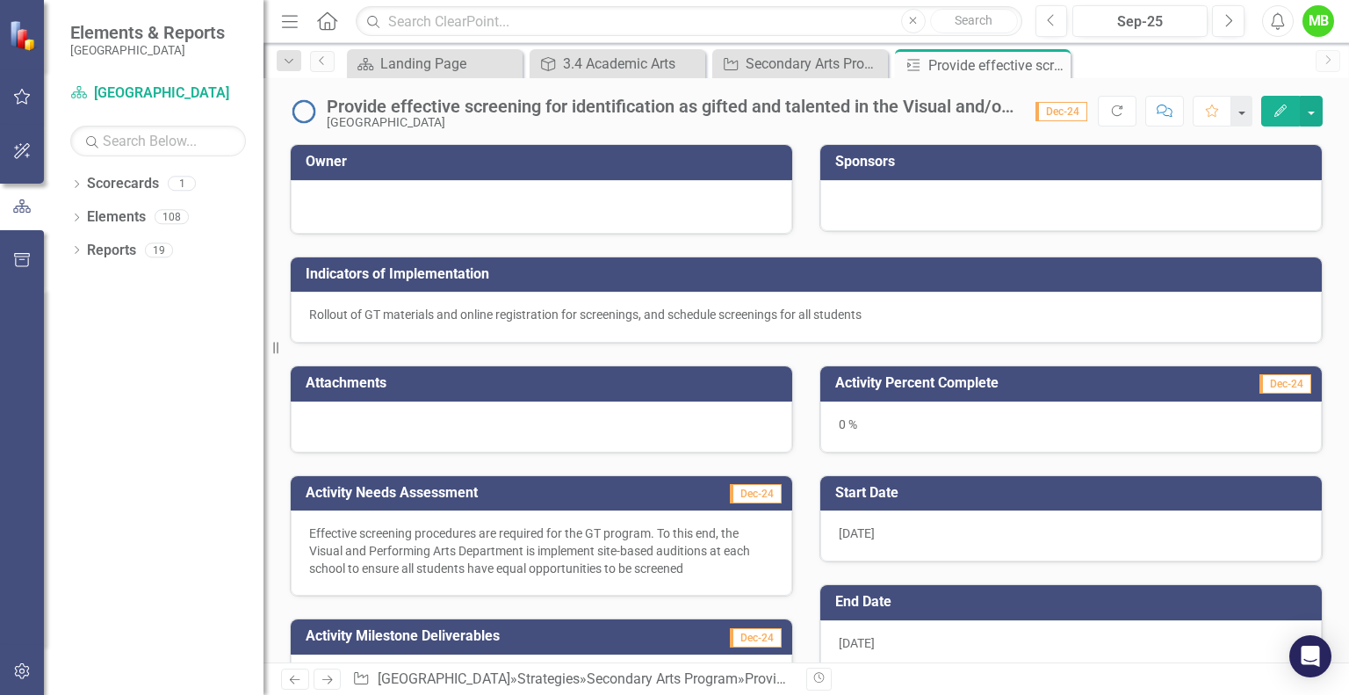
click at [292, 113] on img at bounding box center [304, 111] width 28 height 28
click at [306, 111] on img at bounding box center [304, 111] width 28 height 28
click at [1286, 105] on icon "button" at bounding box center [1280, 110] width 12 height 12
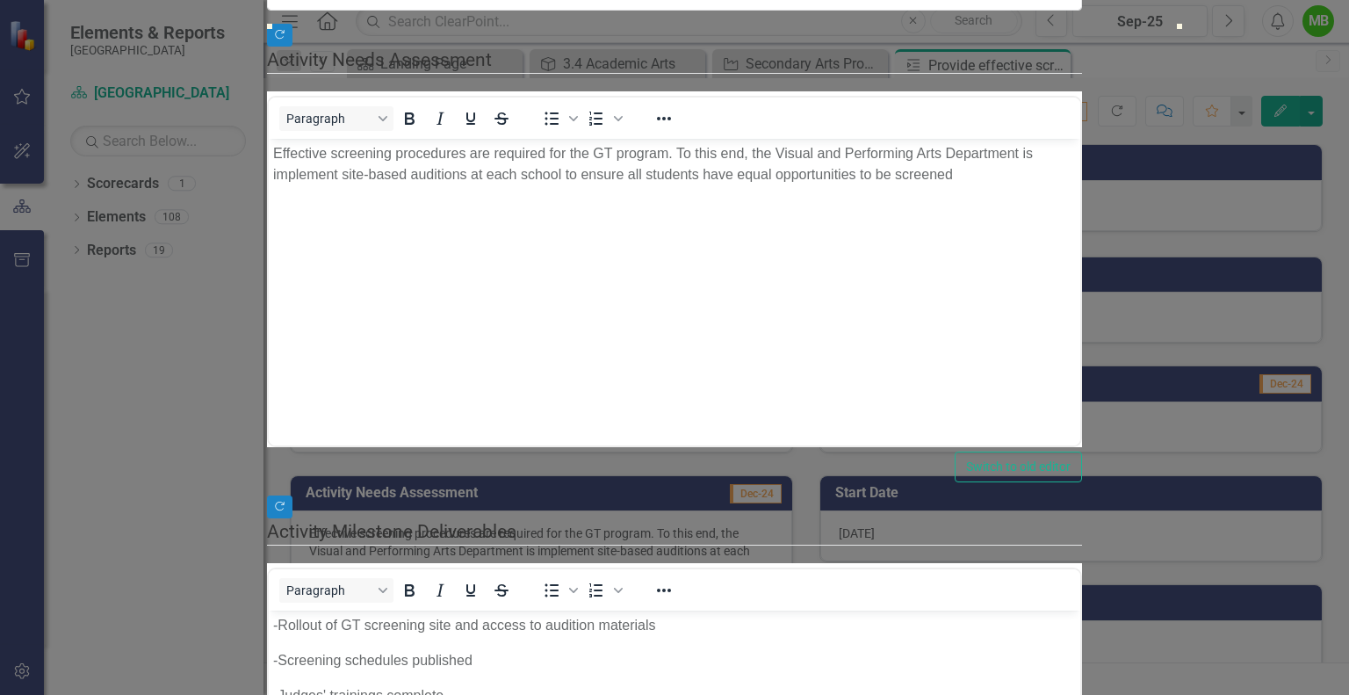
drag, startPoint x: 402, startPoint y: 249, endPoint x: 636, endPoint y: 252, distance: 233.6
click at [503, 24] on div at bounding box center [503, 24] width 0 height 0
type input "25"
click at [494, 24] on div at bounding box center [494, 24] width 0 height 0
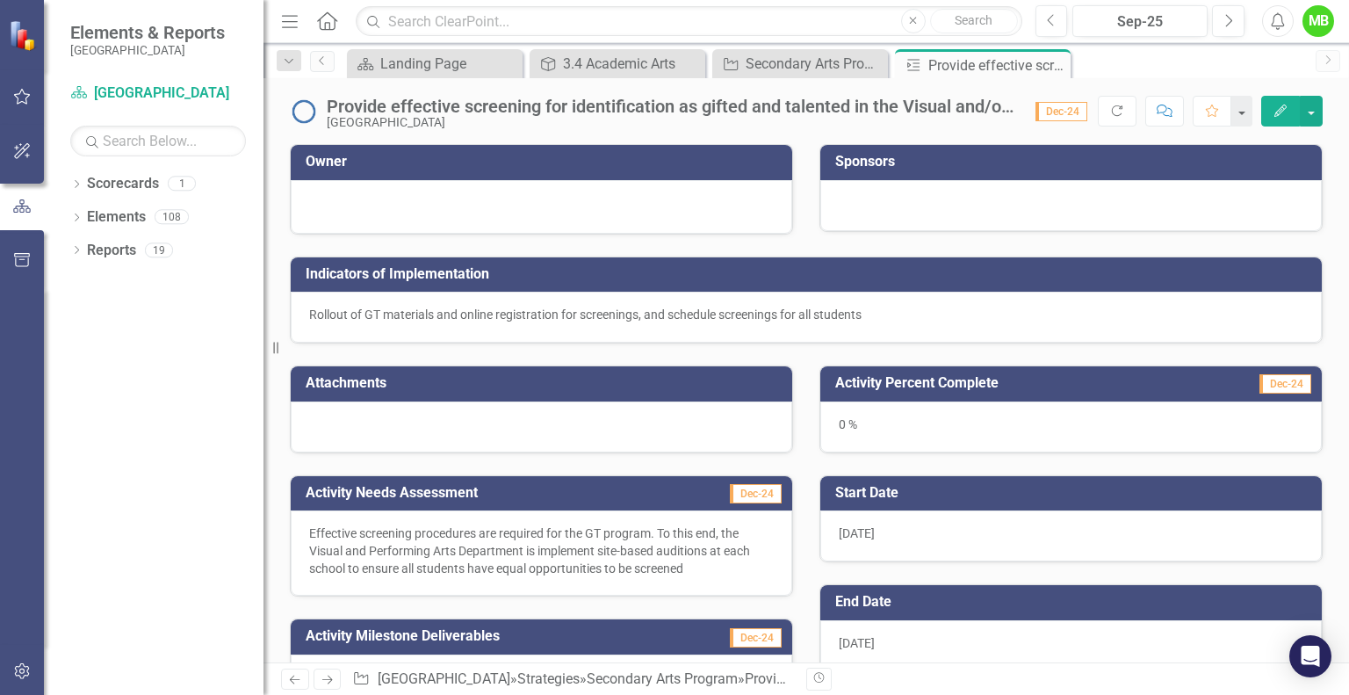
click at [1279, 104] on icon "Edit" at bounding box center [1280, 110] width 16 height 12
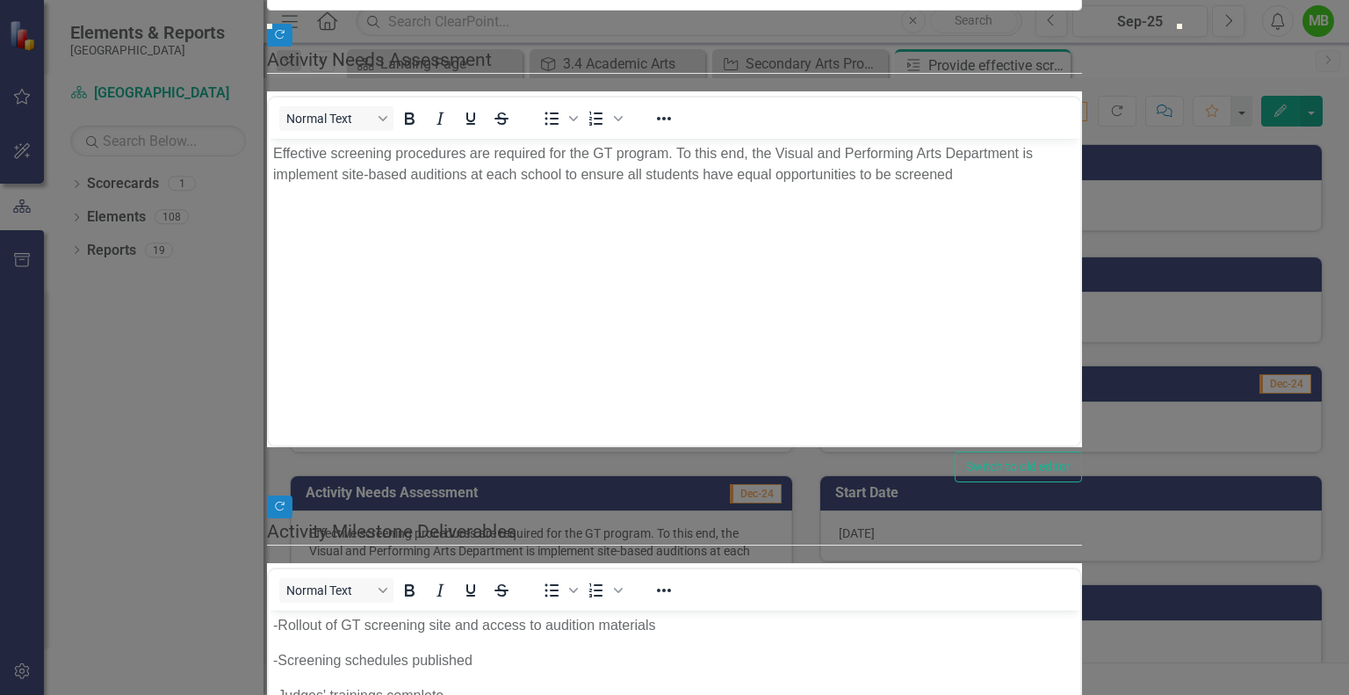
type input "25"
drag, startPoint x: 400, startPoint y: 243, endPoint x: 627, endPoint y: 266, distance: 227.7
click at [627, 266] on div "Copy Forward Provide effective screening for identification as gifted and talen…" at bounding box center [674, 375] width 815 height 1156
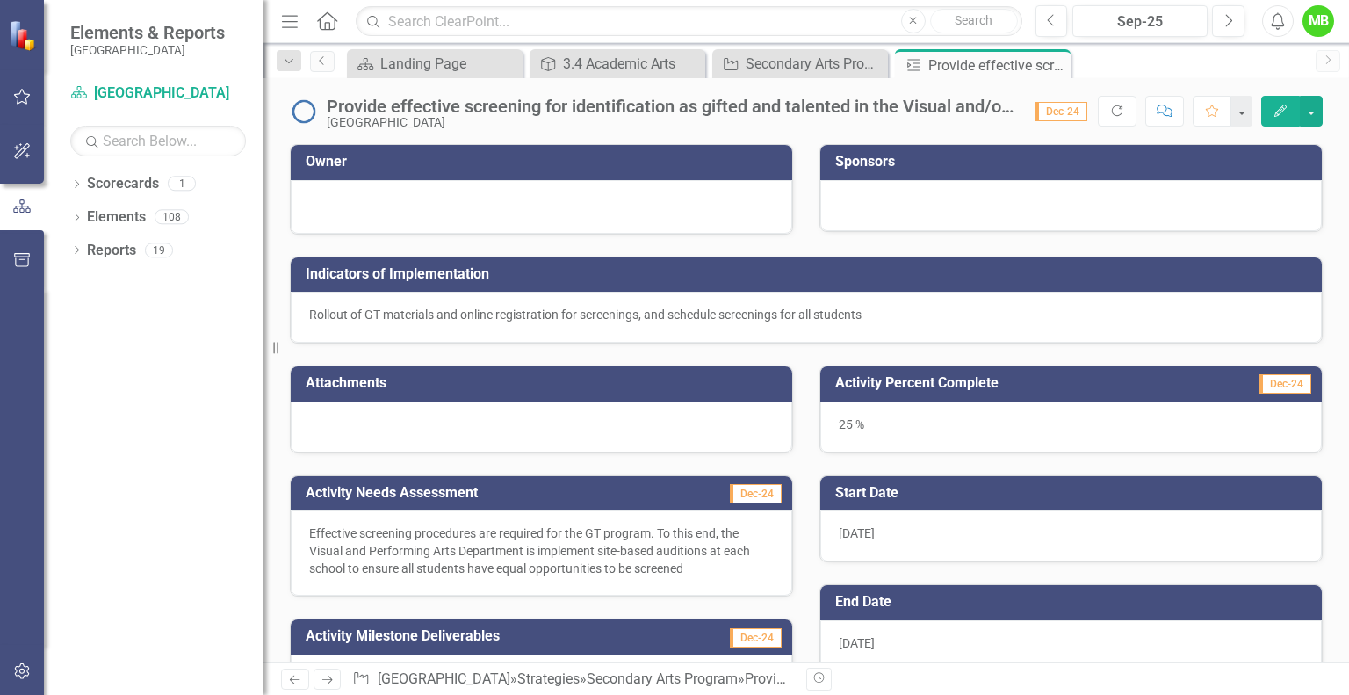
click at [0, 0] on icon "Close" at bounding box center [0, 0] width 0 height 0
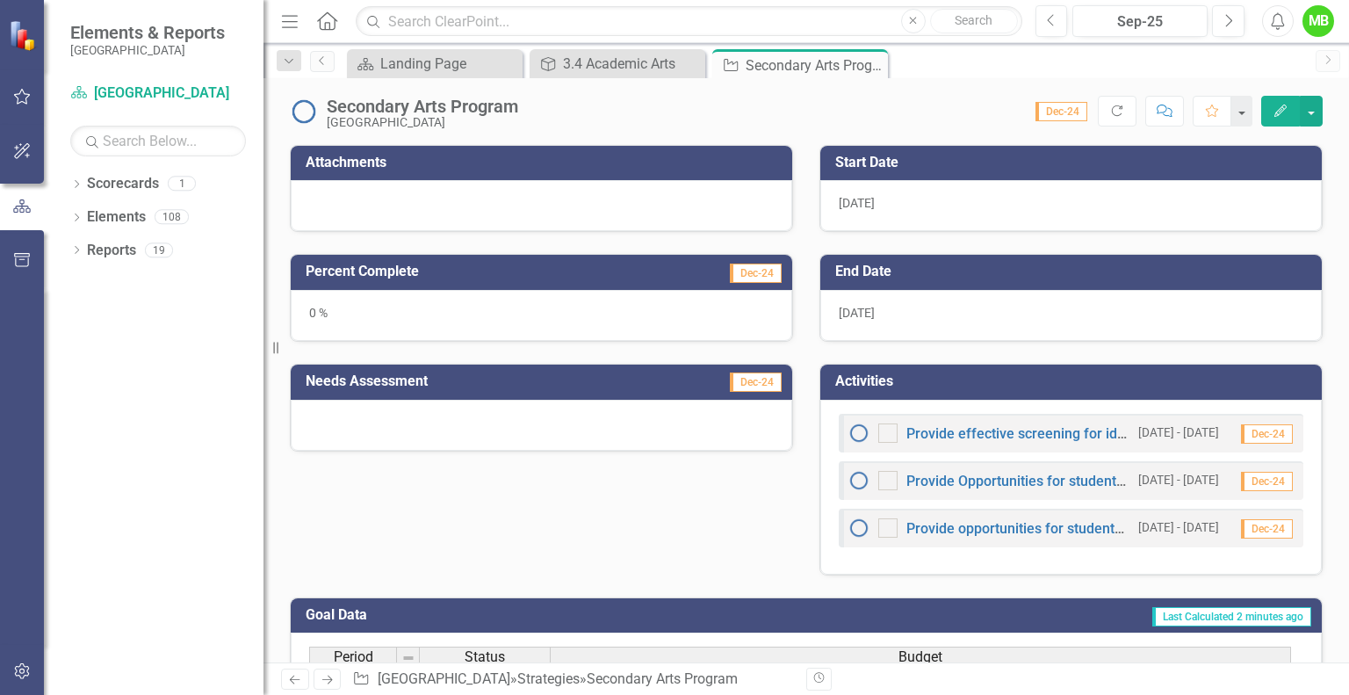
scroll to position [459, 0]
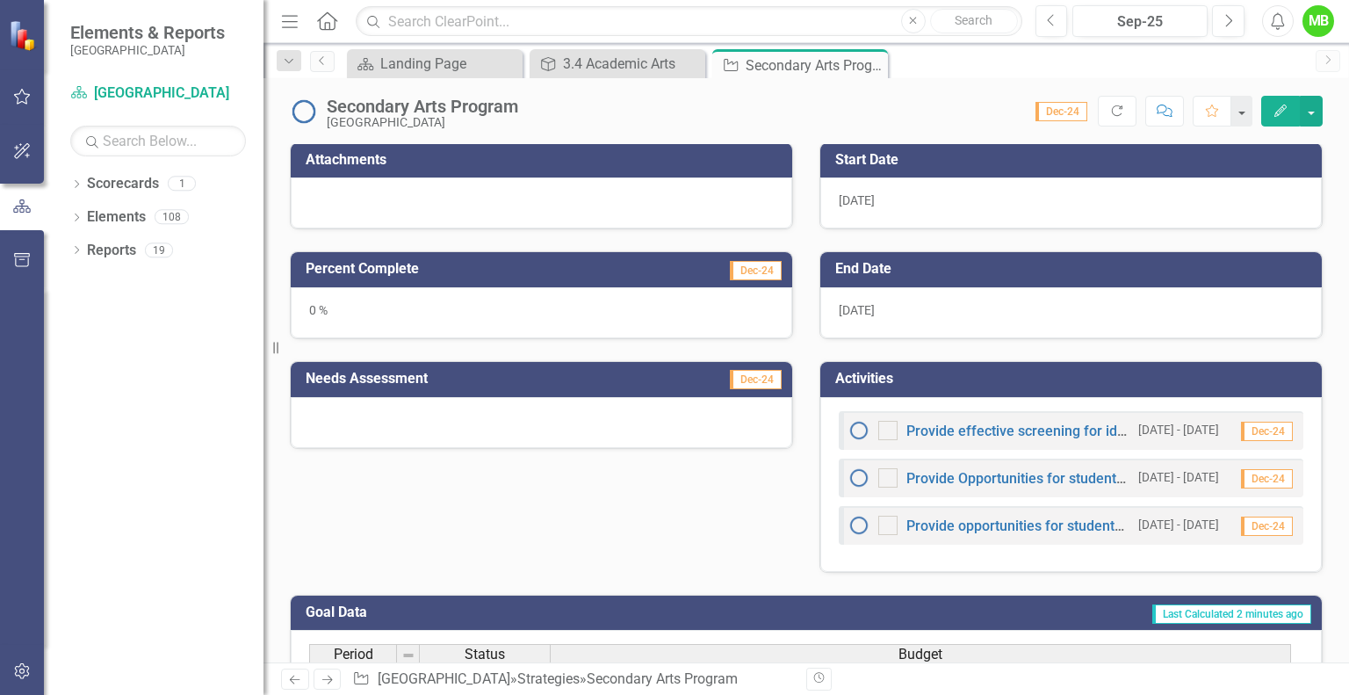
click at [853, 429] on img at bounding box center [858, 430] width 21 height 21
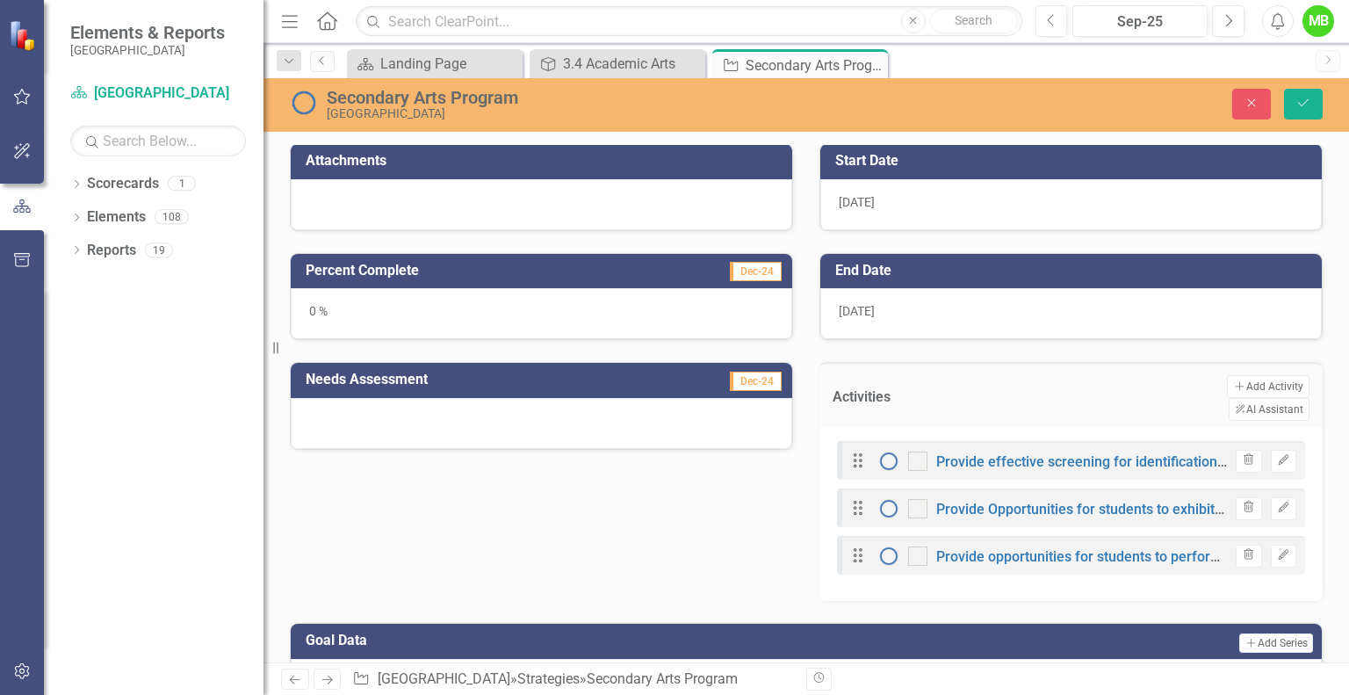
click at [878, 450] on img at bounding box center [888, 460] width 21 height 21
click at [858, 451] on div "Drag" at bounding box center [862, 461] width 32 height 20
click at [846, 451] on icon "Drag" at bounding box center [857, 460] width 23 height 18
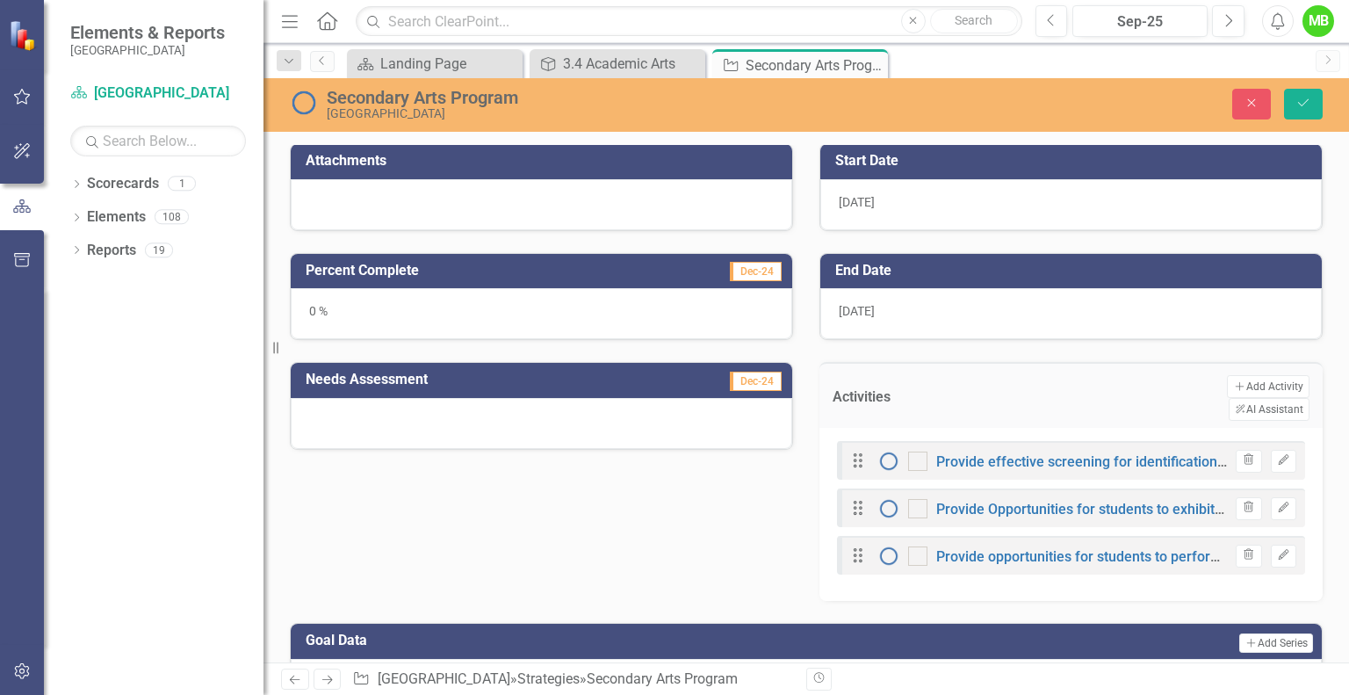
click at [846, 451] on icon "Drag" at bounding box center [857, 460] width 23 height 18
click at [878, 450] on img at bounding box center [888, 460] width 21 height 21
click at [908, 451] on input "checkbox" at bounding box center [913, 456] width 11 height 11
checkbox input "false"
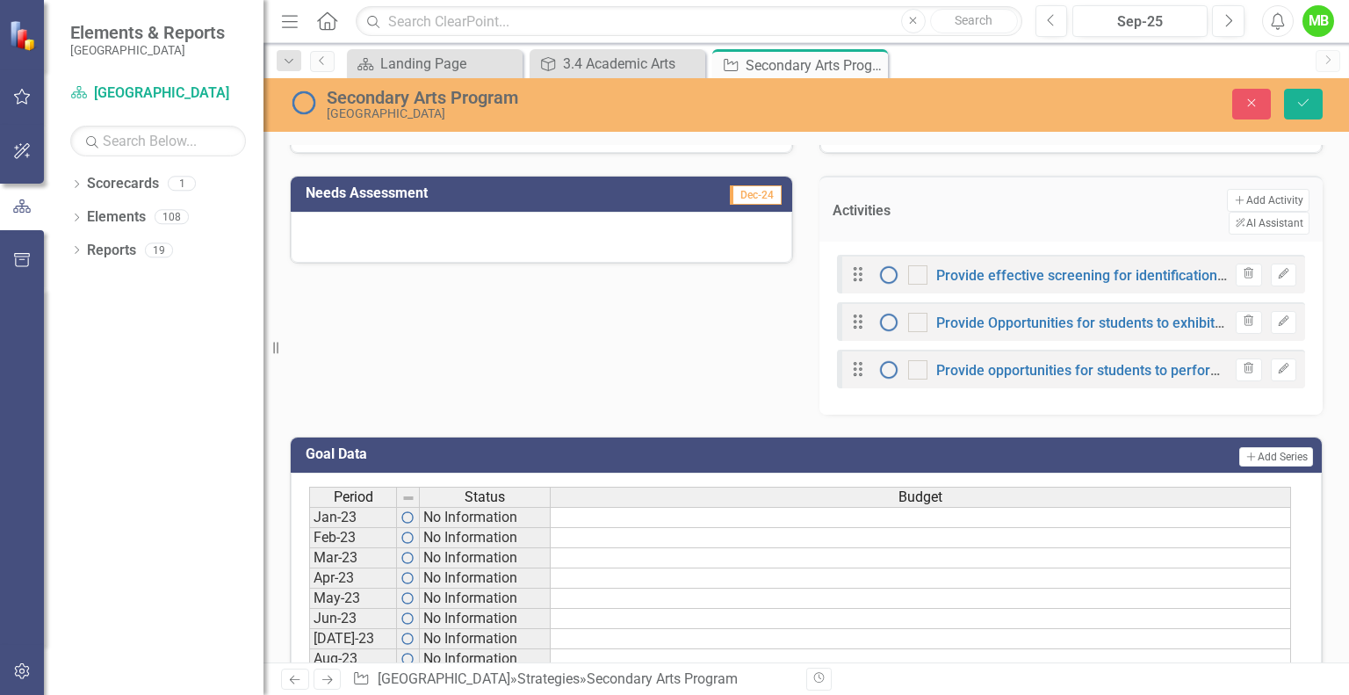
scroll to position [646, 0]
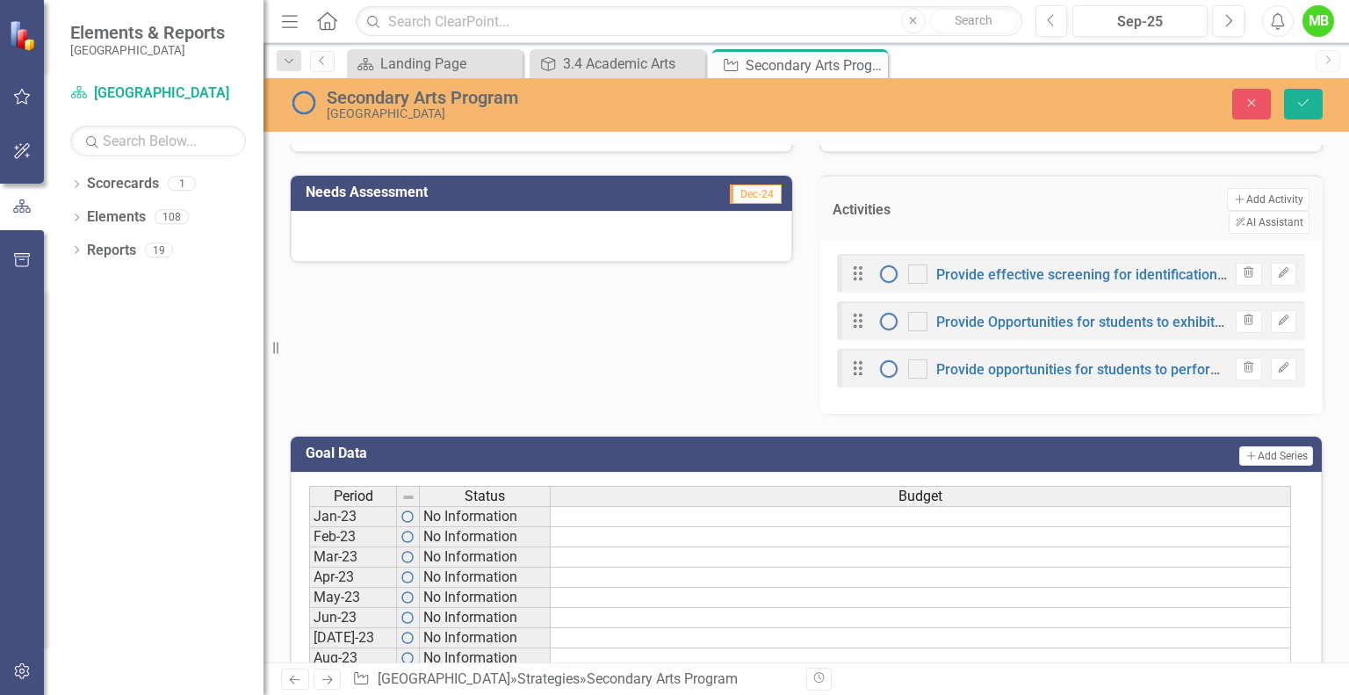
click at [706, 333] on div "Attachments Percent Complete Dec-24 0 % Needs Assessment Dec-24 Start Date [DAT…" at bounding box center [806, 173] width 1059 height 479
click at [1301, 106] on icon "Save" at bounding box center [1303, 103] width 16 height 12
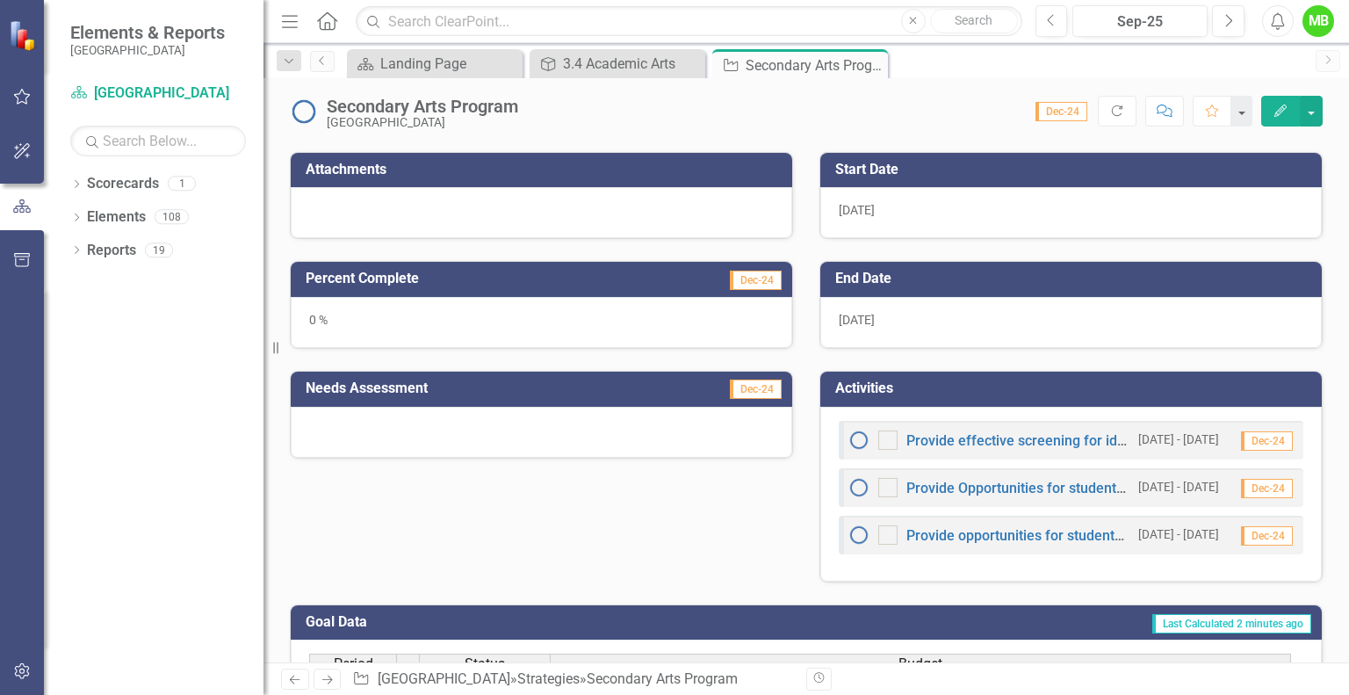
scroll to position [481, 0]
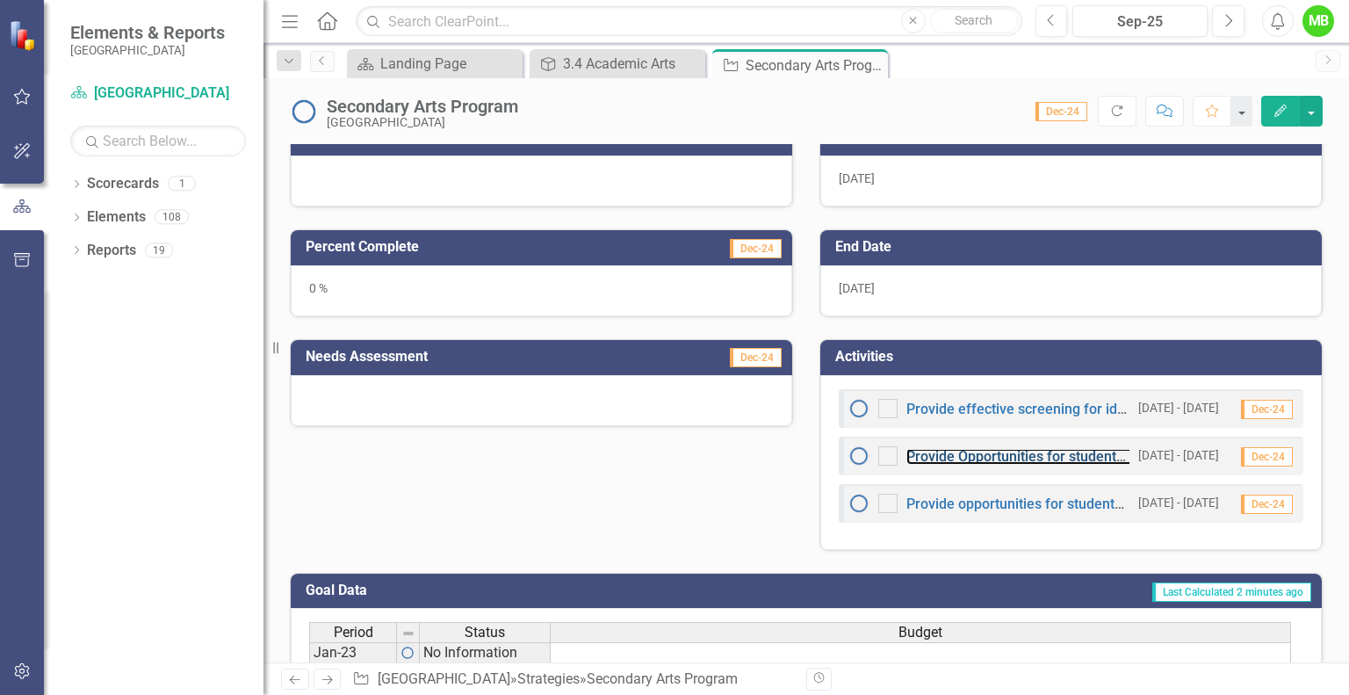
click at [1035, 448] on link "Provide Opportunities for students to exhibit visual art works" at bounding box center [1096, 456] width 381 height 17
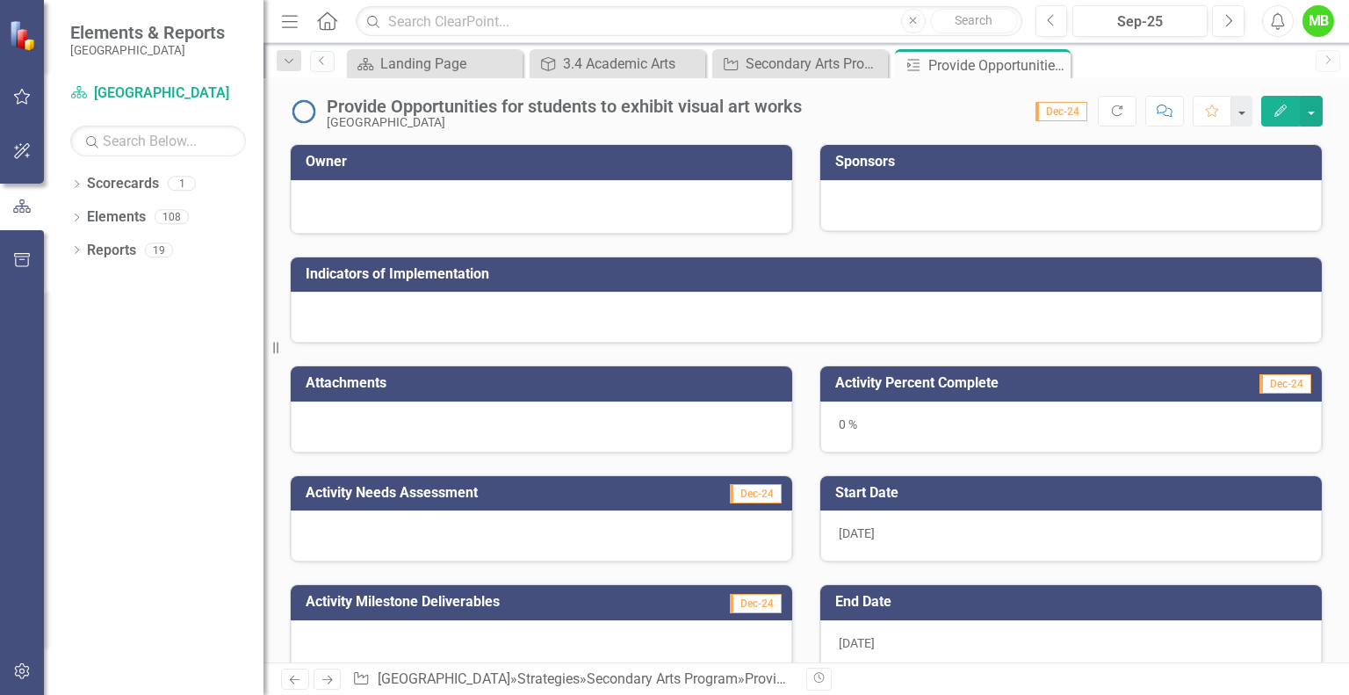
click at [0, 0] on icon at bounding box center [0, 0] width 0 height 0
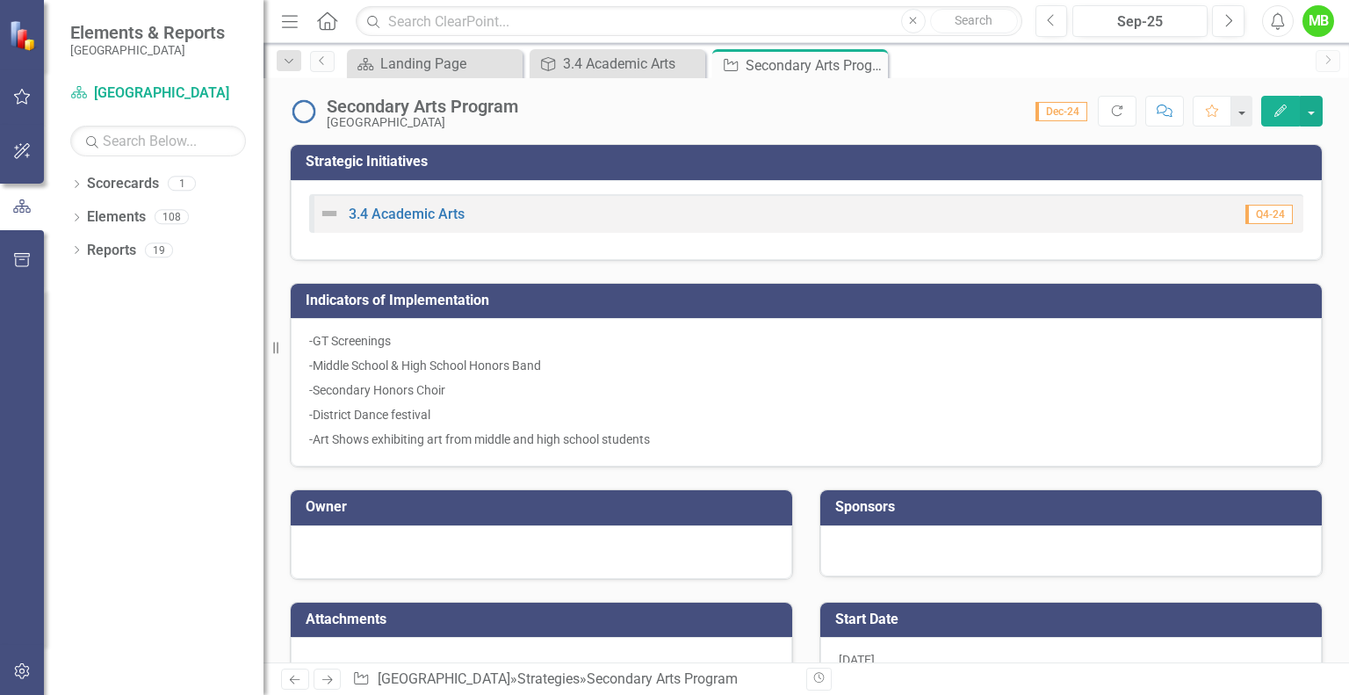
click at [0, 0] on icon "Close" at bounding box center [0, 0] width 0 height 0
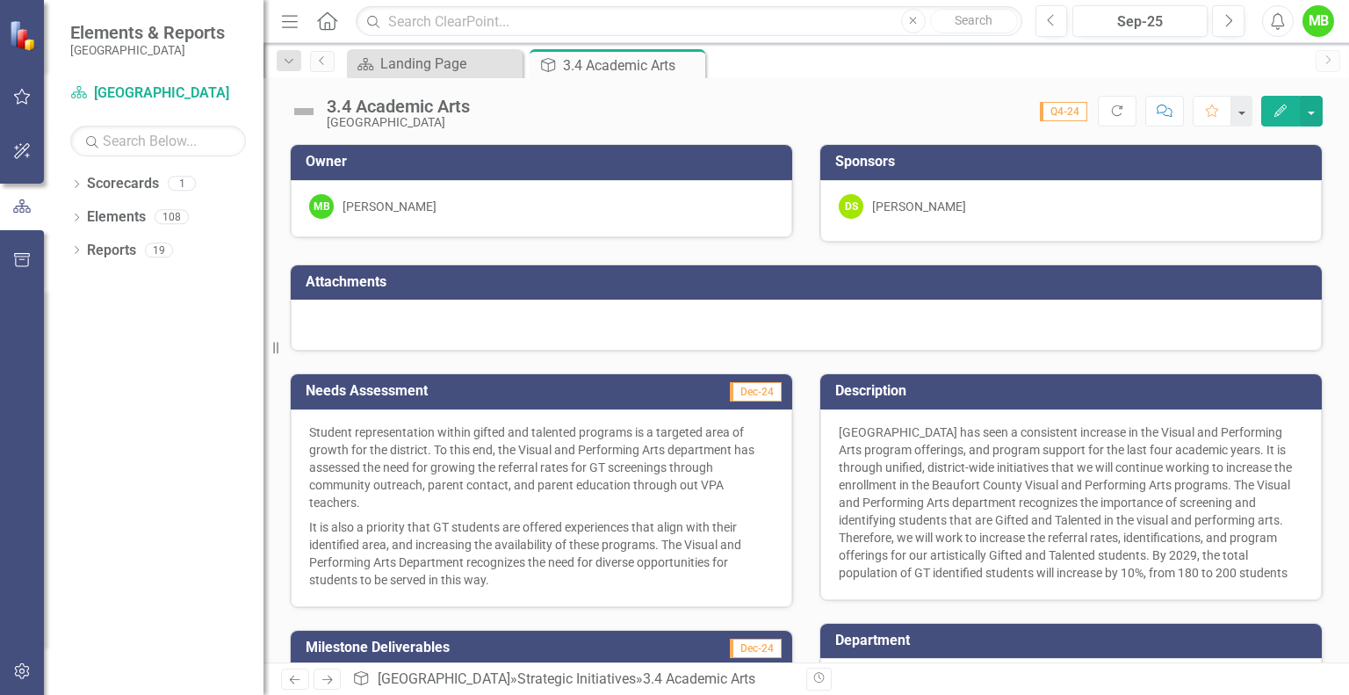
scroll to position [313, 0]
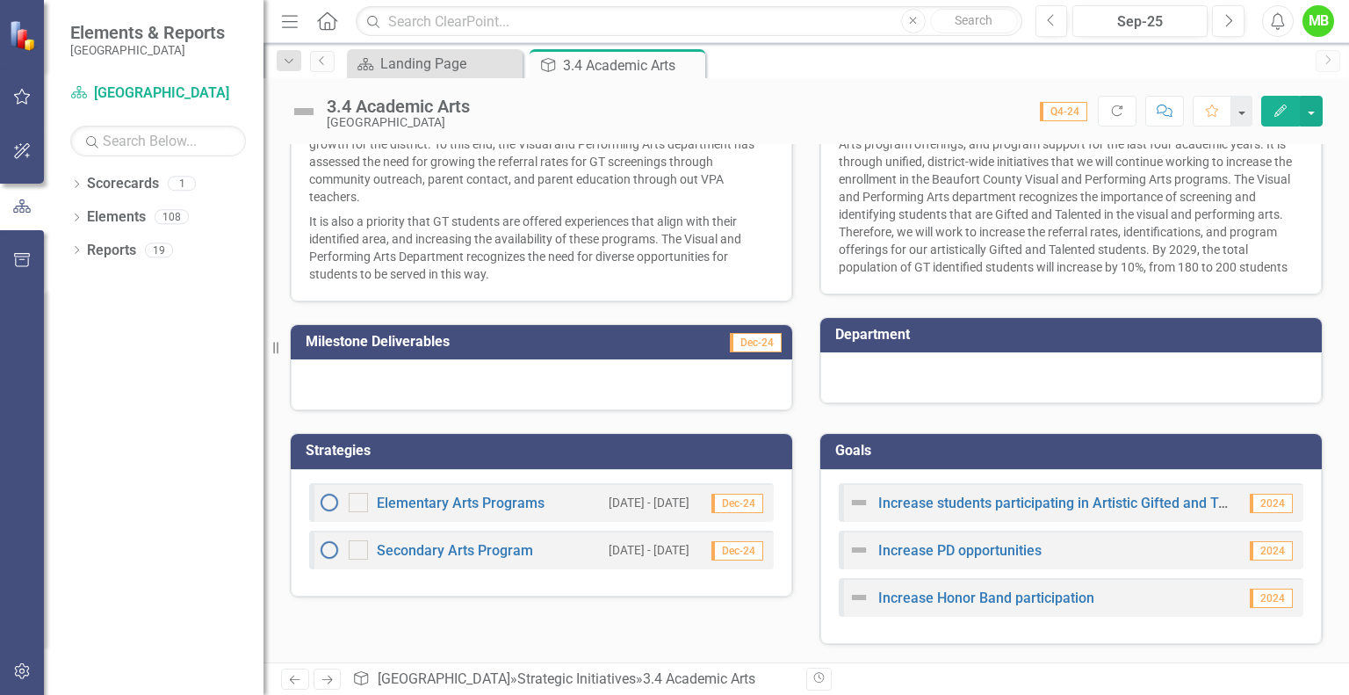
click at [852, 504] on img at bounding box center [858, 502] width 21 height 21
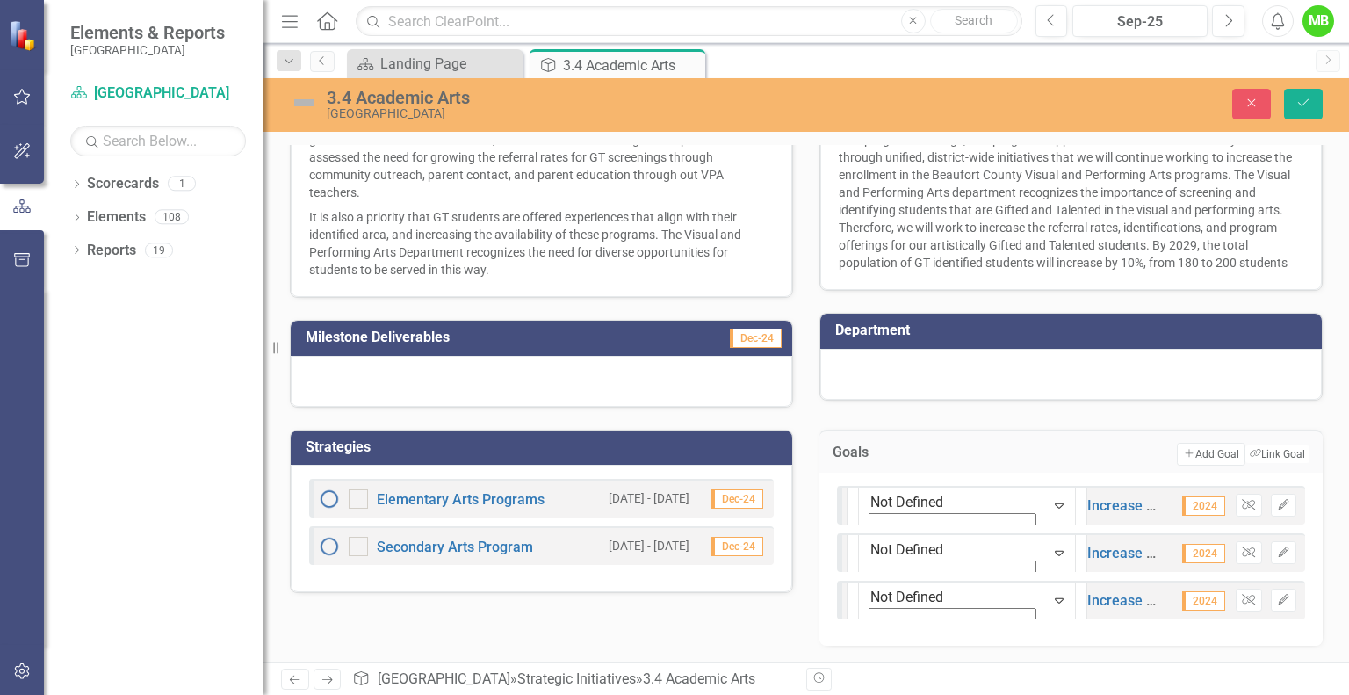
click at [870, 492] on img at bounding box center [879, 483] width 18 height 18
click at [807, 476] on div "Goals Add Add Goal Link Tag Link Goal option On Target, selected. On Target Exp…" at bounding box center [1070, 526] width 529 height 238
click at [1303, 103] on icon "Save" at bounding box center [1303, 103] width 16 height 12
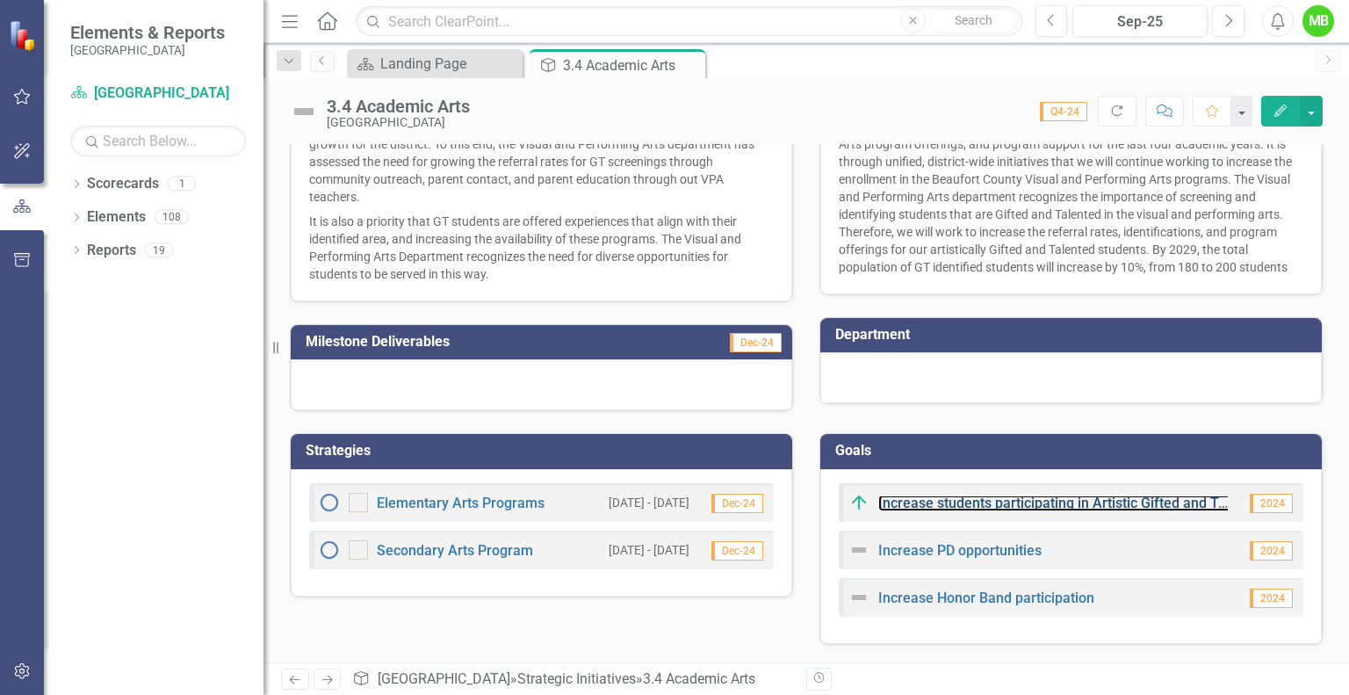
click at [1043, 503] on link "Increase students participating in Artistic Gifted and Talented screenings" at bounding box center [1108, 502] width 460 height 17
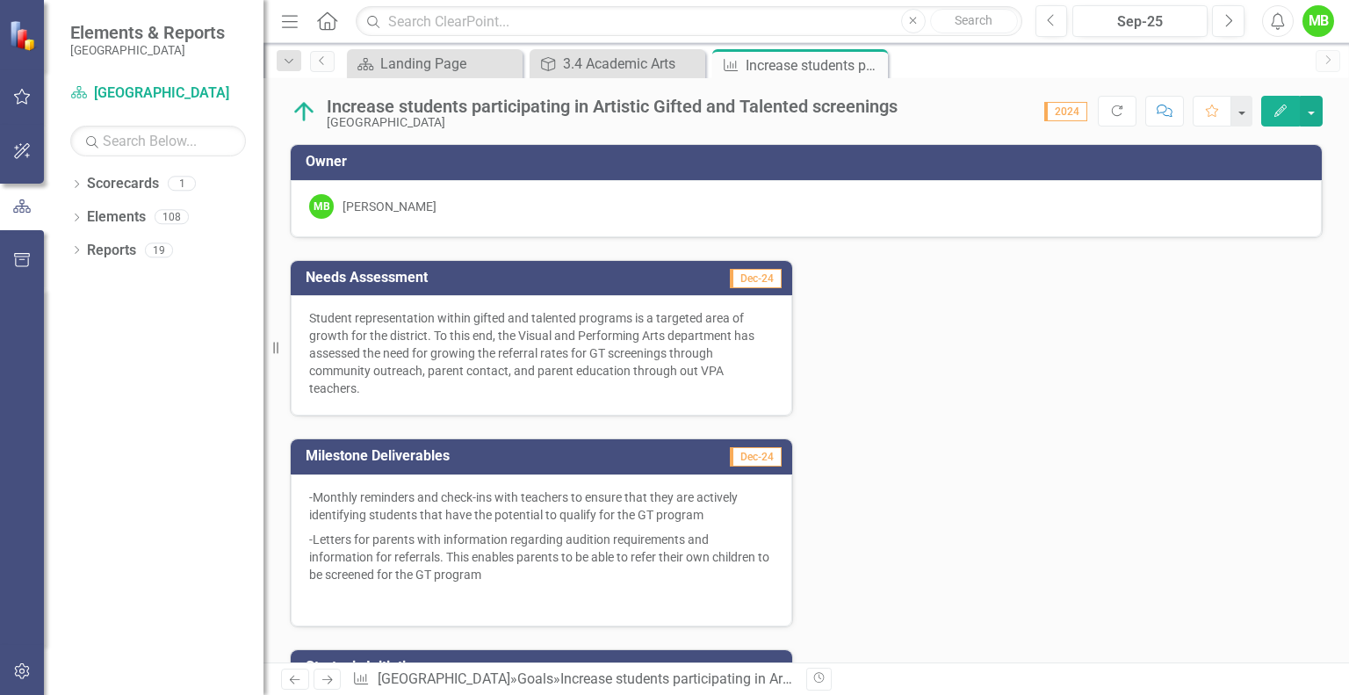
click at [0, 0] on icon "Close" at bounding box center [0, 0] width 0 height 0
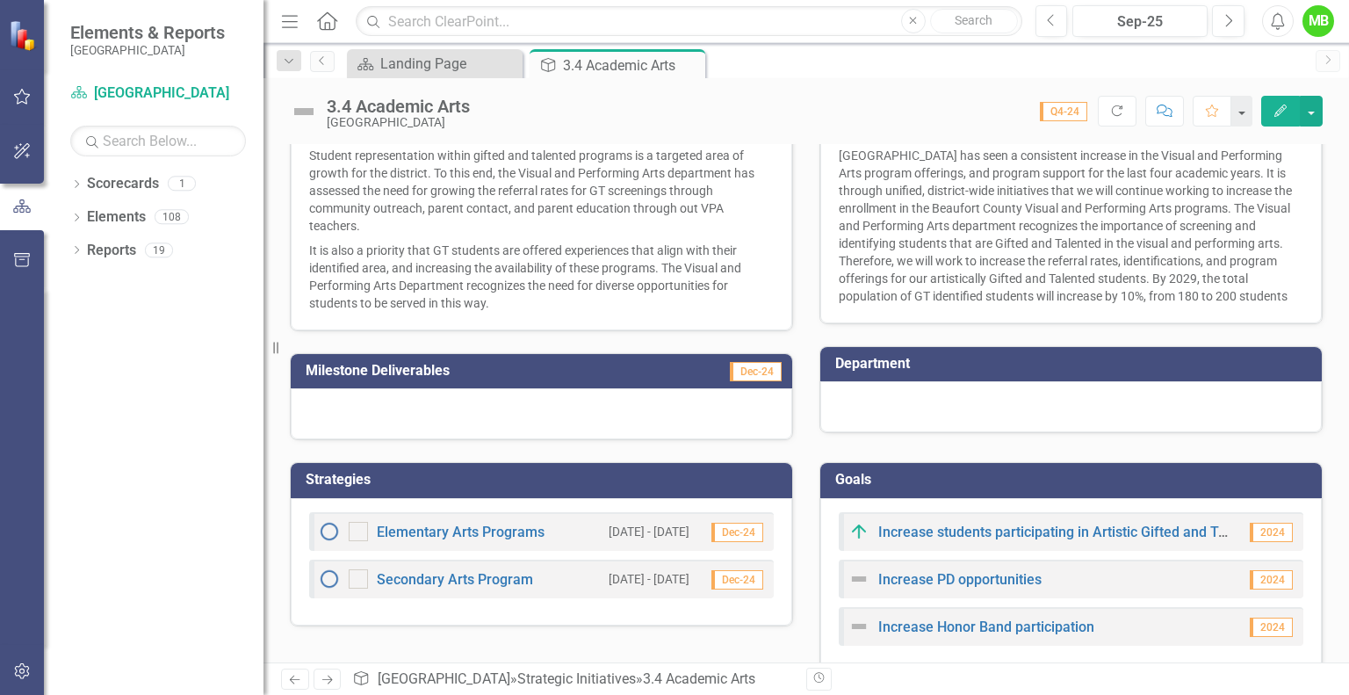
scroll to position [313, 0]
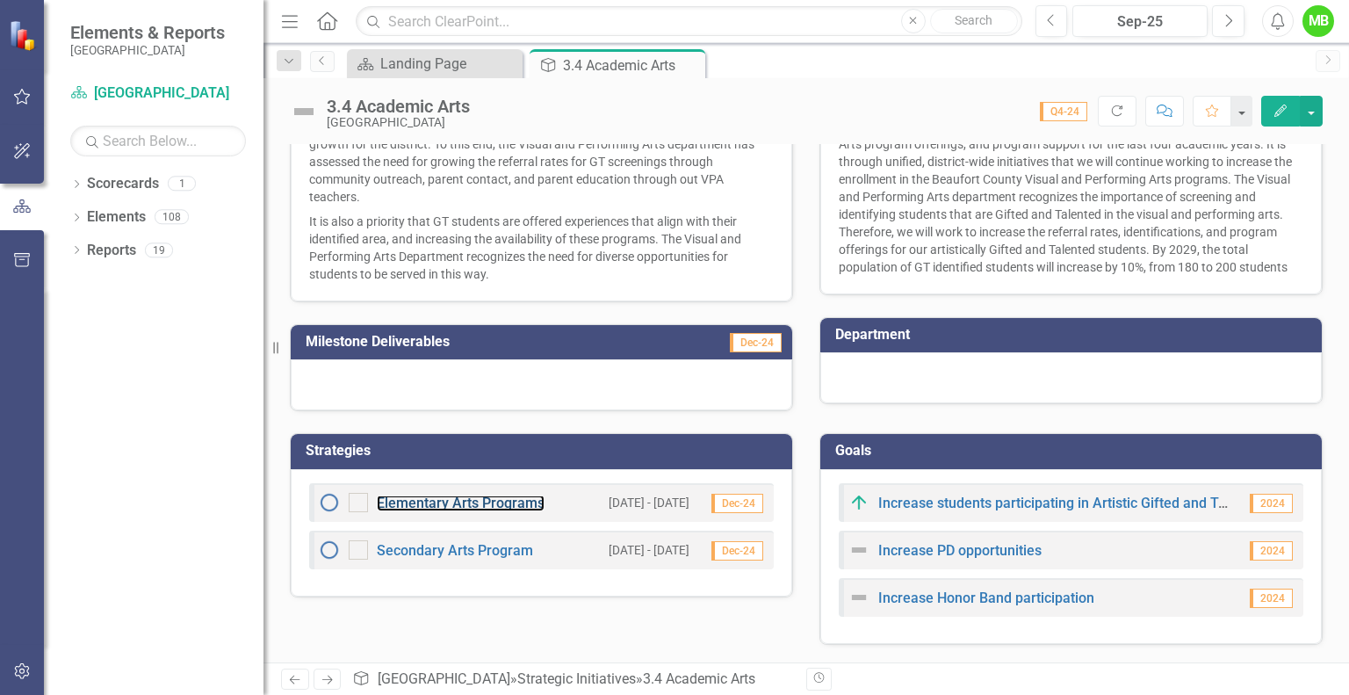
click at [455, 503] on link "Elementary Arts Programs" at bounding box center [461, 502] width 168 height 17
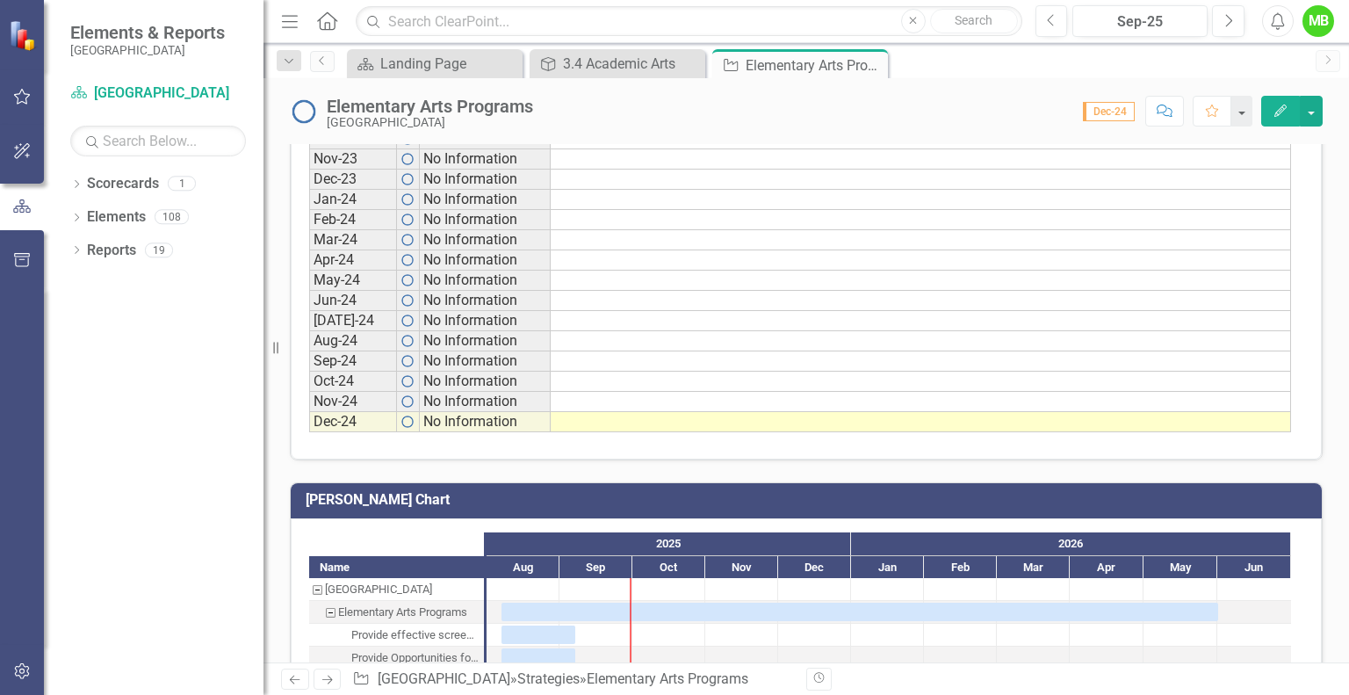
scroll to position [1215, 0]
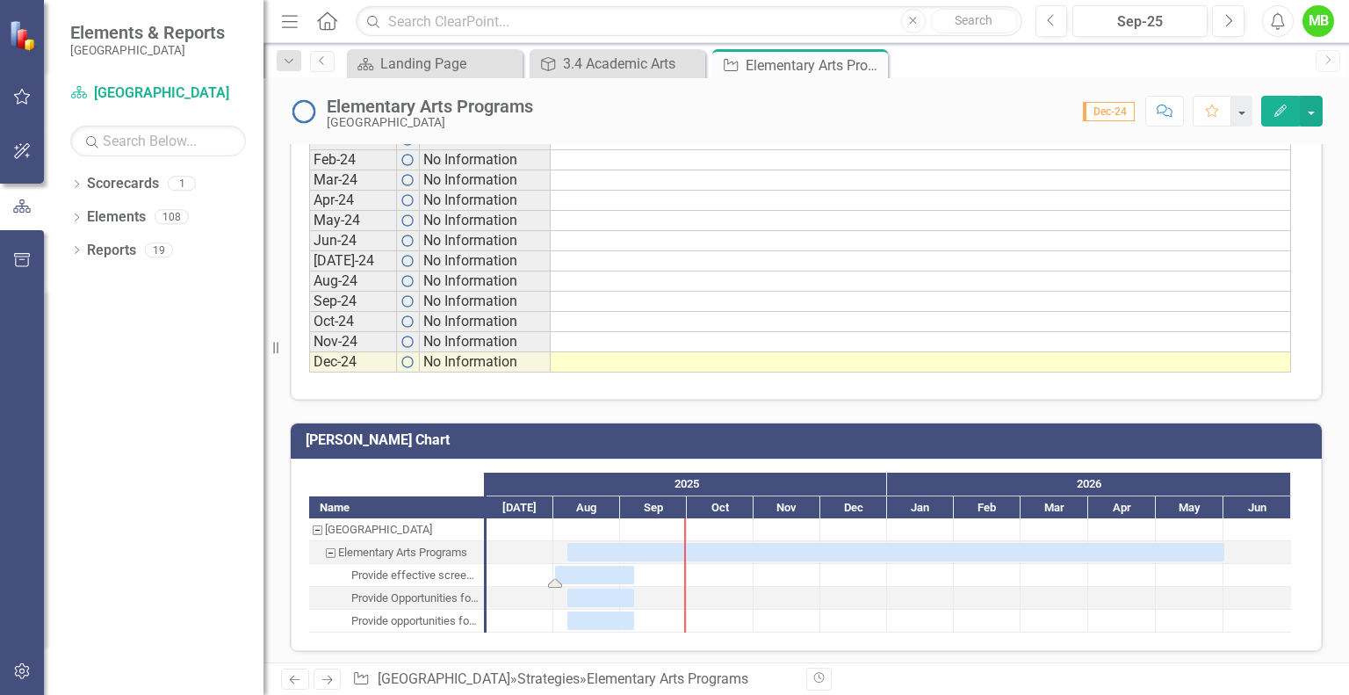
drag, startPoint x: 501, startPoint y: 575, endPoint x: 488, endPoint y: 572, distance: 13.6
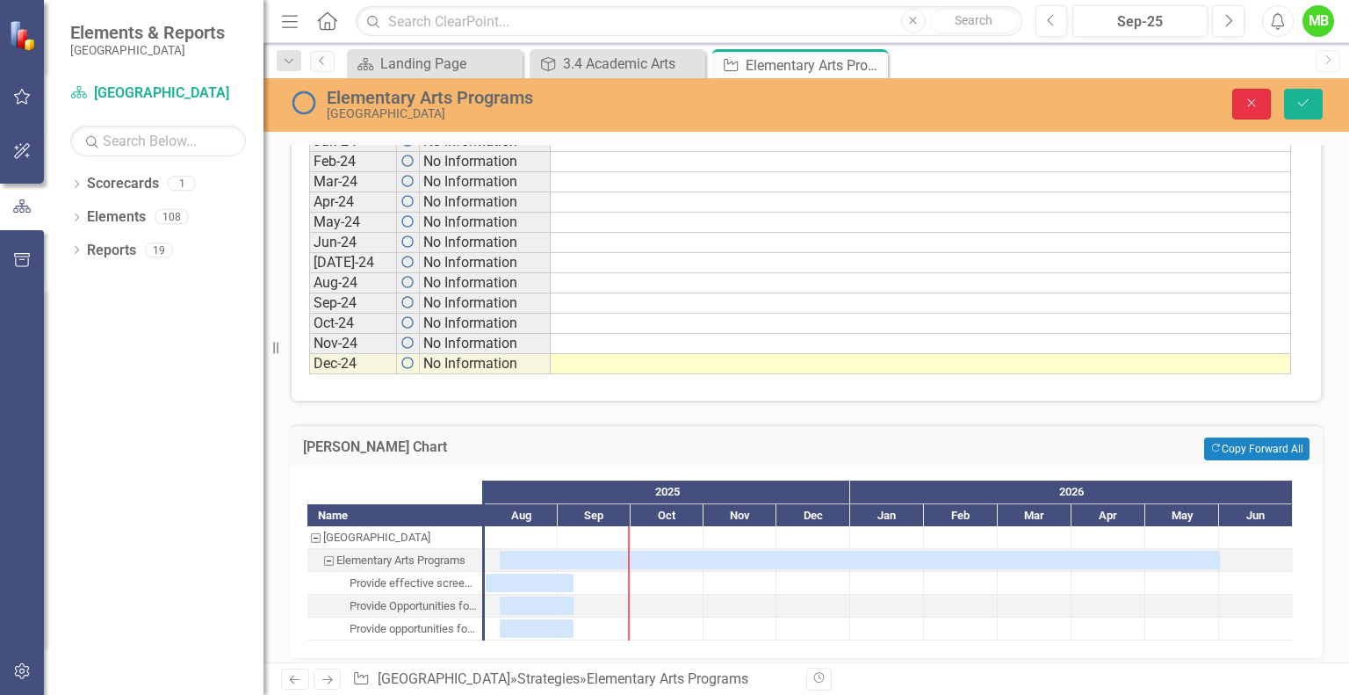
click at [1254, 97] on icon "Close" at bounding box center [1251, 103] width 16 height 12
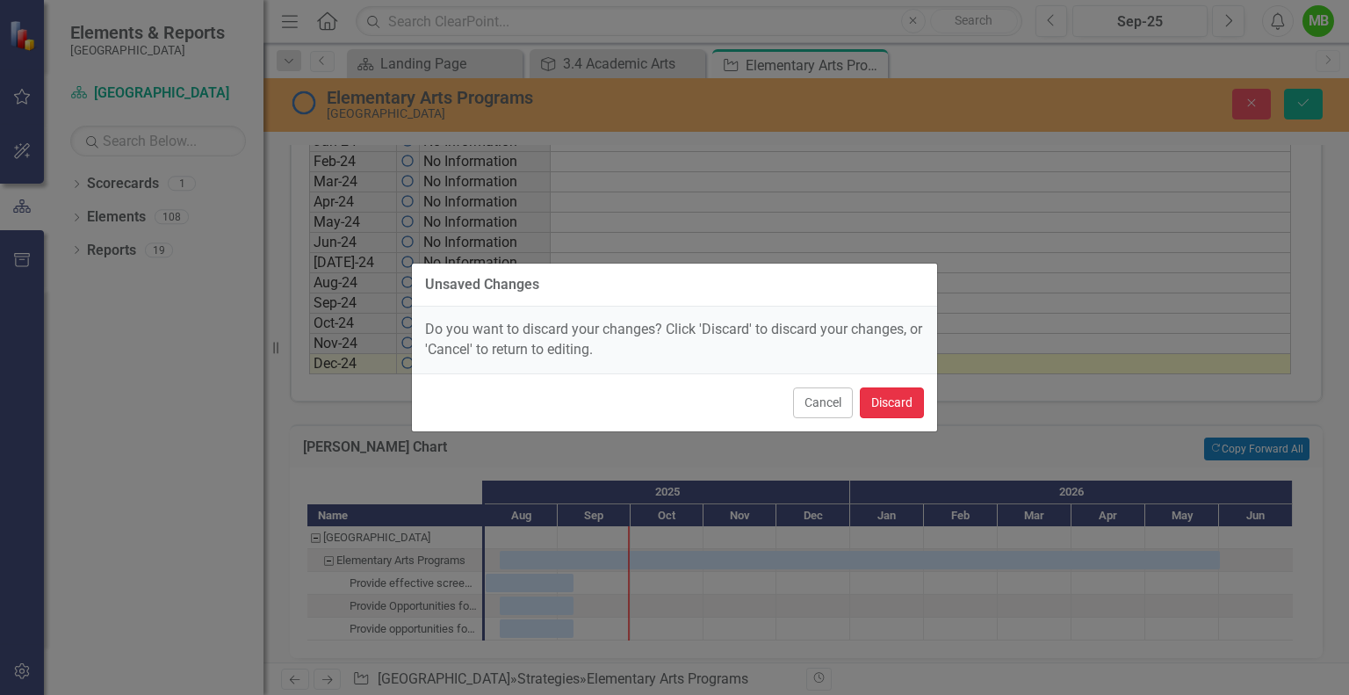
click at [882, 400] on button "Discard" at bounding box center [892, 402] width 64 height 31
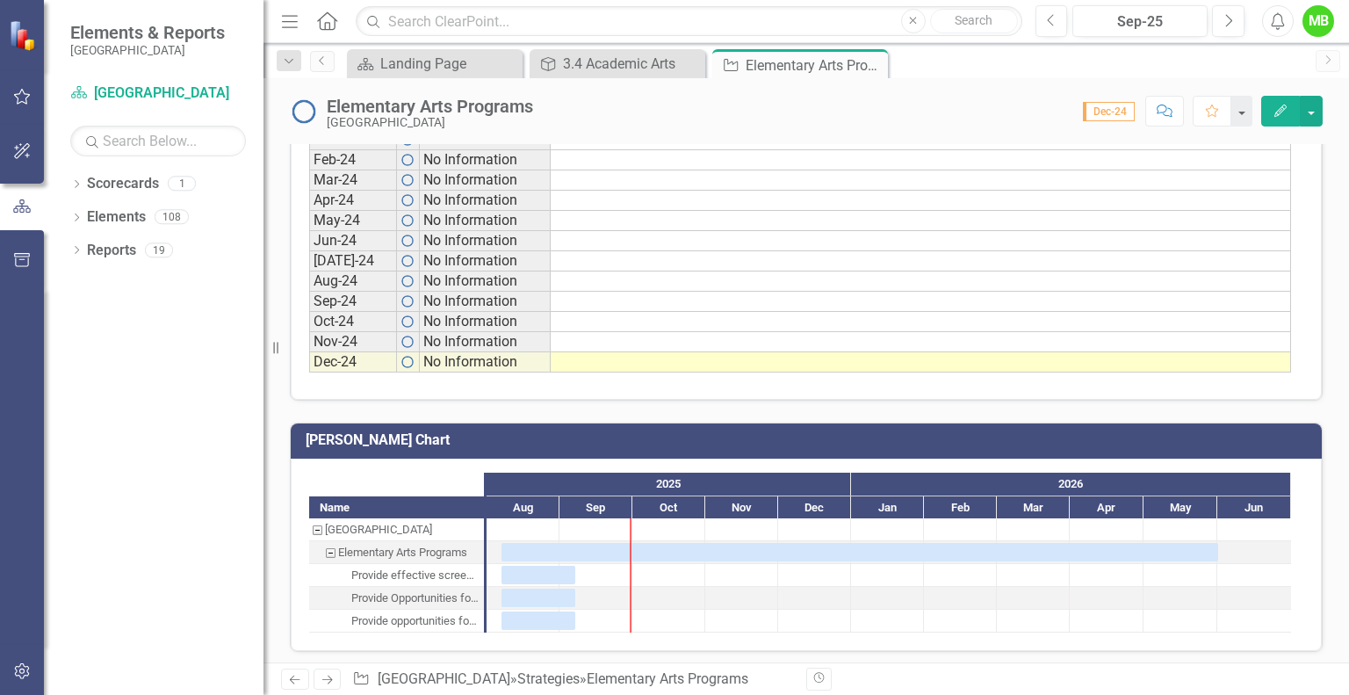
click at [609, 564] on div at bounding box center [595, 575] width 73 height 22
click at [551, 565] on div "Task: Start date: 2025-08-07 End date: 2025-09-07" at bounding box center [538, 574] width 74 height 18
click at [0, 0] on div "Task: Start date: 2025-08-07 End date: 2026-06-01" at bounding box center [0, 0] width 0 height 0
drag, startPoint x: 576, startPoint y: 566, endPoint x: 631, endPoint y: 573, distance: 55.7
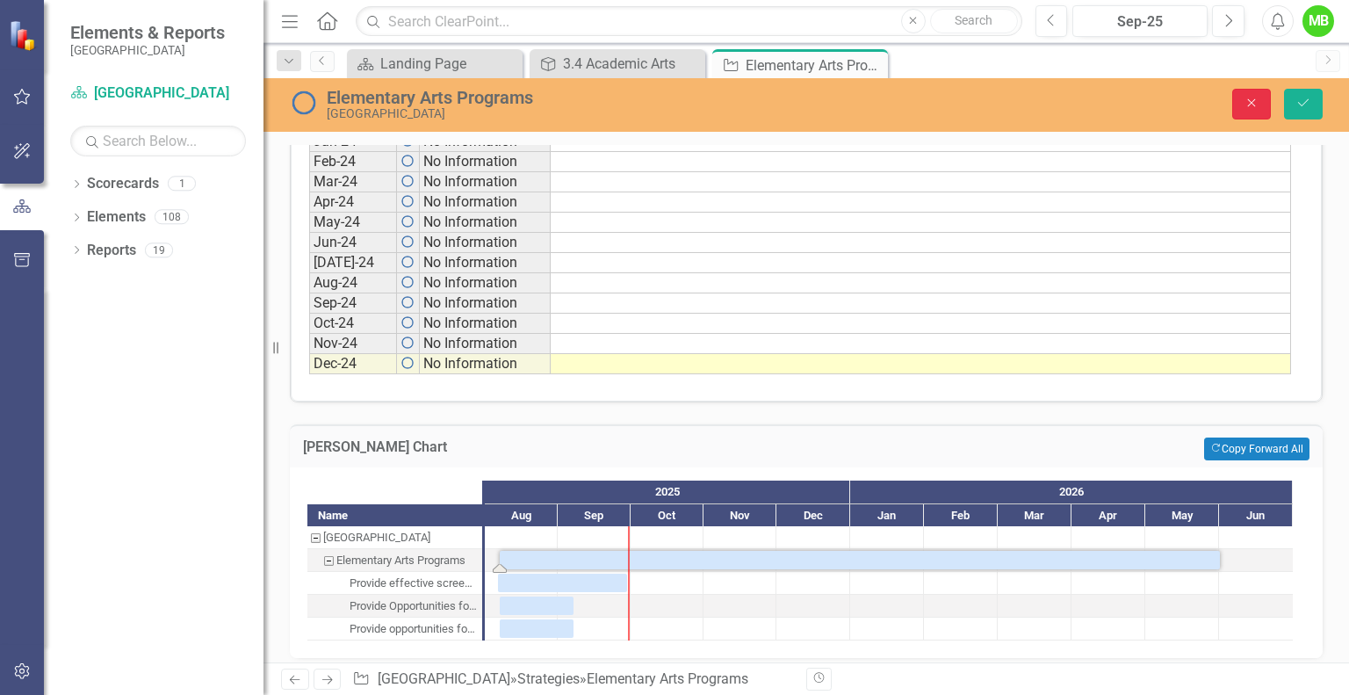
click at [1257, 102] on icon "Close" at bounding box center [1251, 103] width 16 height 12
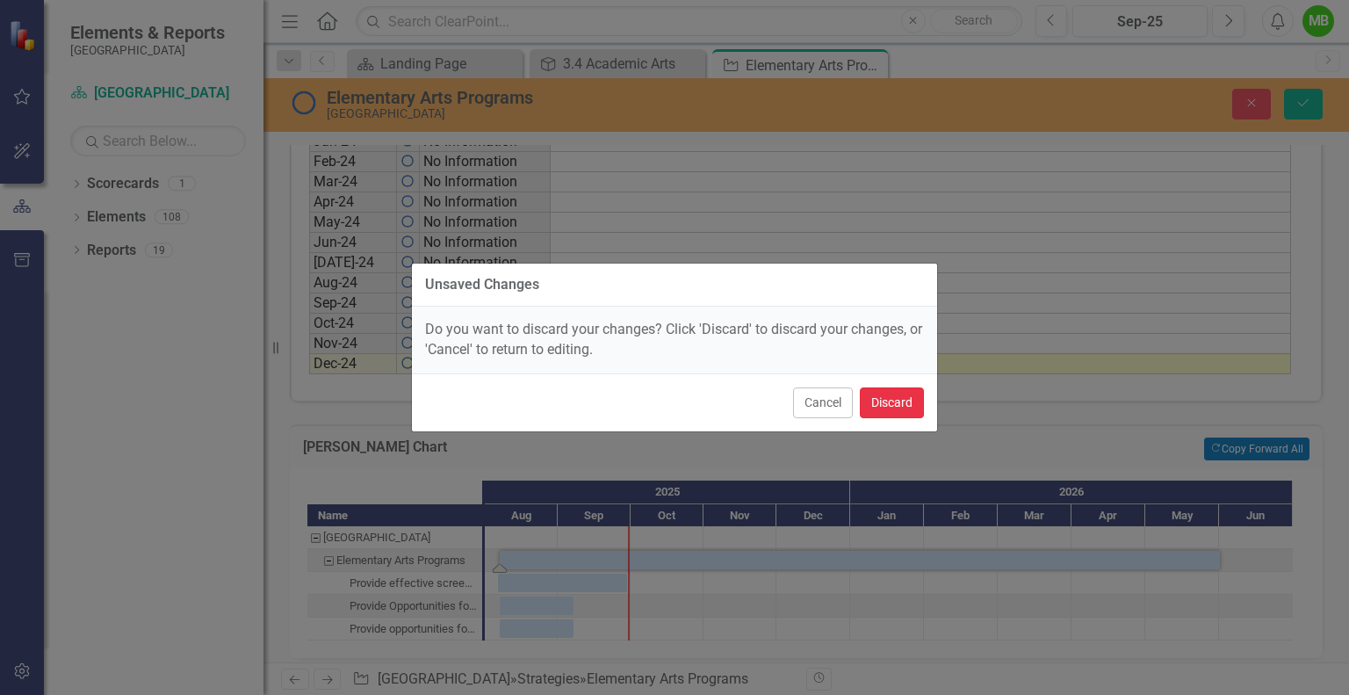
click at [894, 405] on button "Discard" at bounding box center [892, 402] width 64 height 31
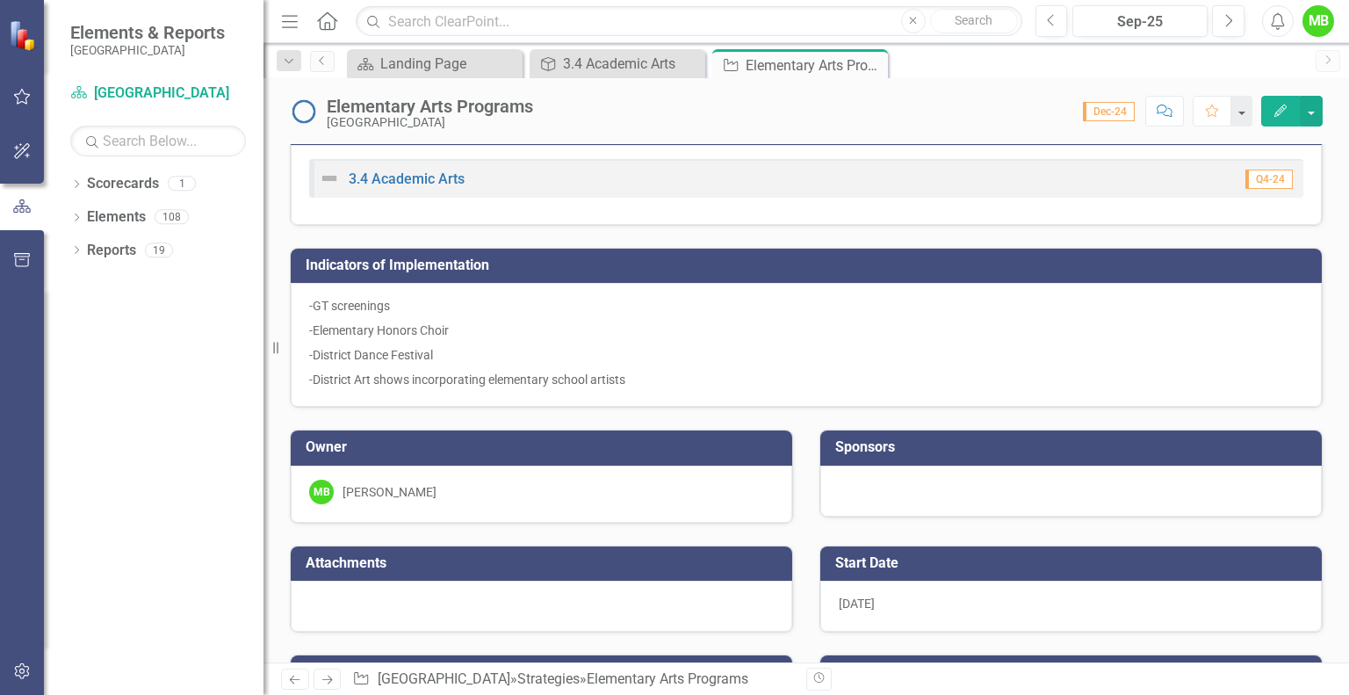
scroll to position [0, 0]
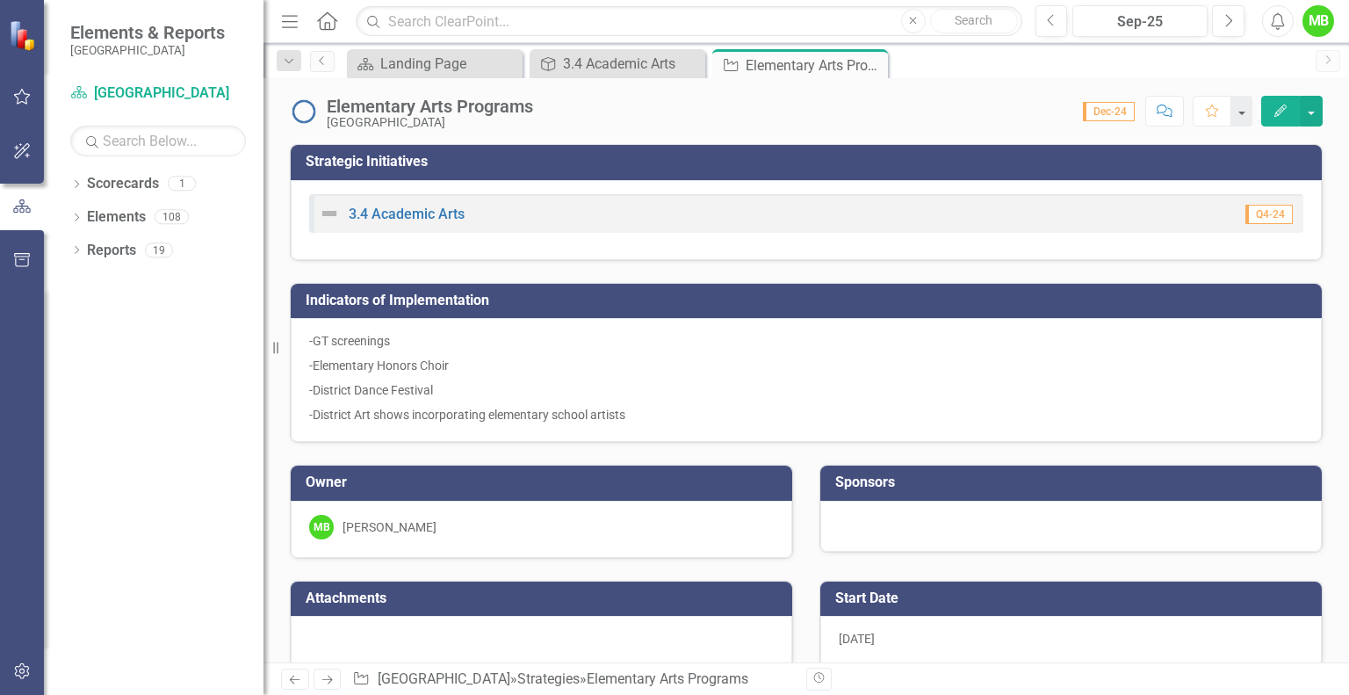
click at [0, 0] on icon "Close" at bounding box center [0, 0] width 0 height 0
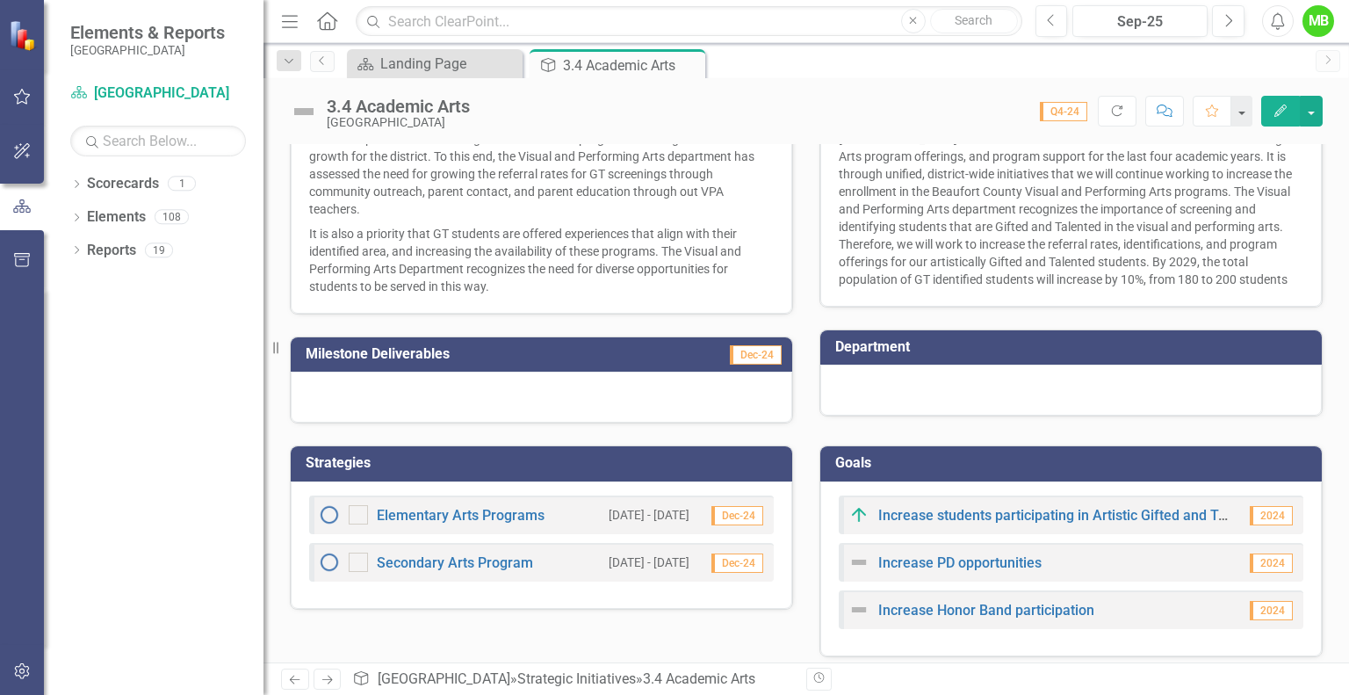
scroll to position [313, 0]
